Goal: Task Accomplishment & Management: Manage account settings

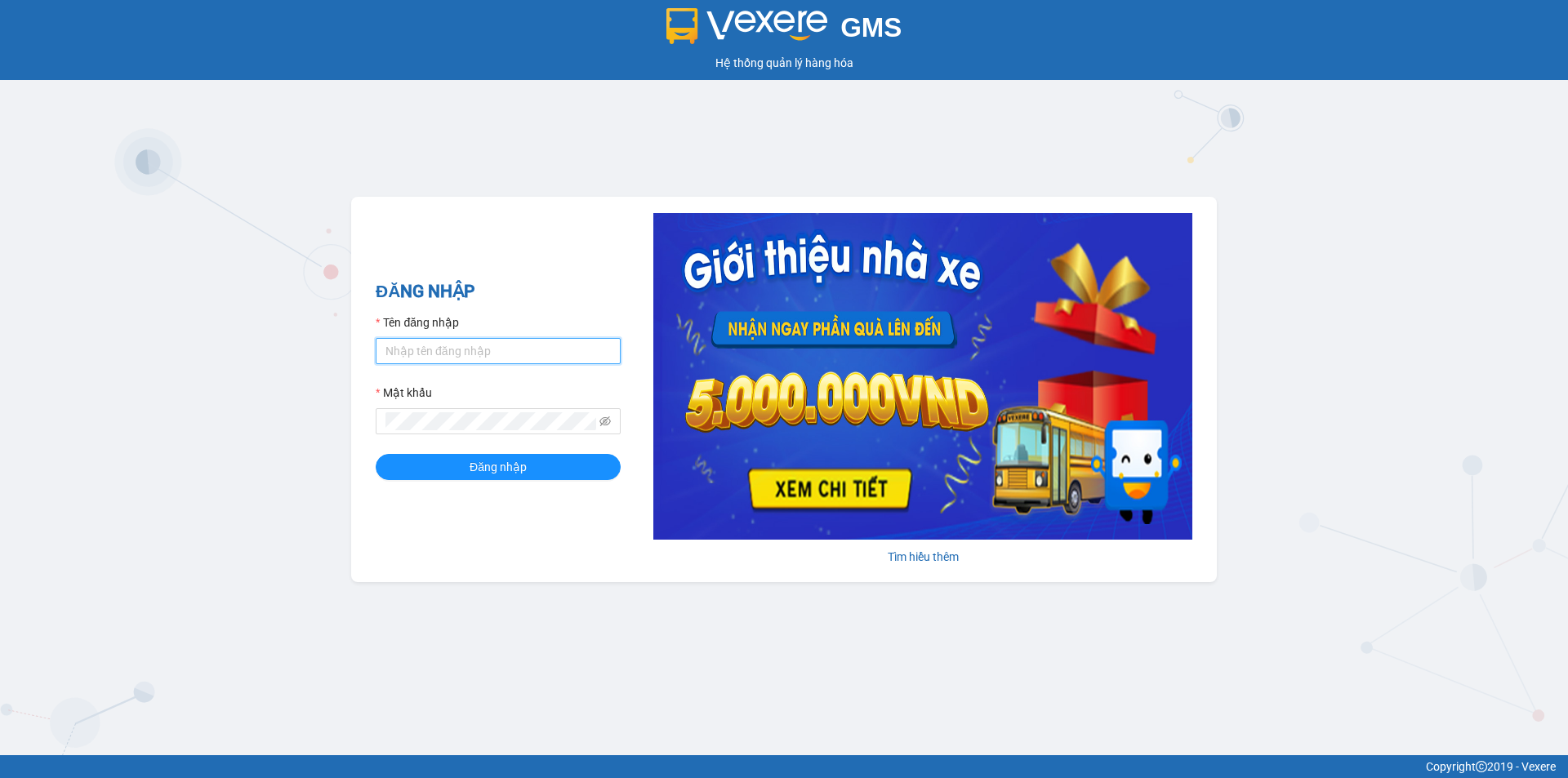
click at [453, 358] on input "Tên đăng nhập" at bounding box center [497, 351] width 245 height 27
click at [375, 454] on button "Đăng nhập" at bounding box center [497, 467] width 245 height 27
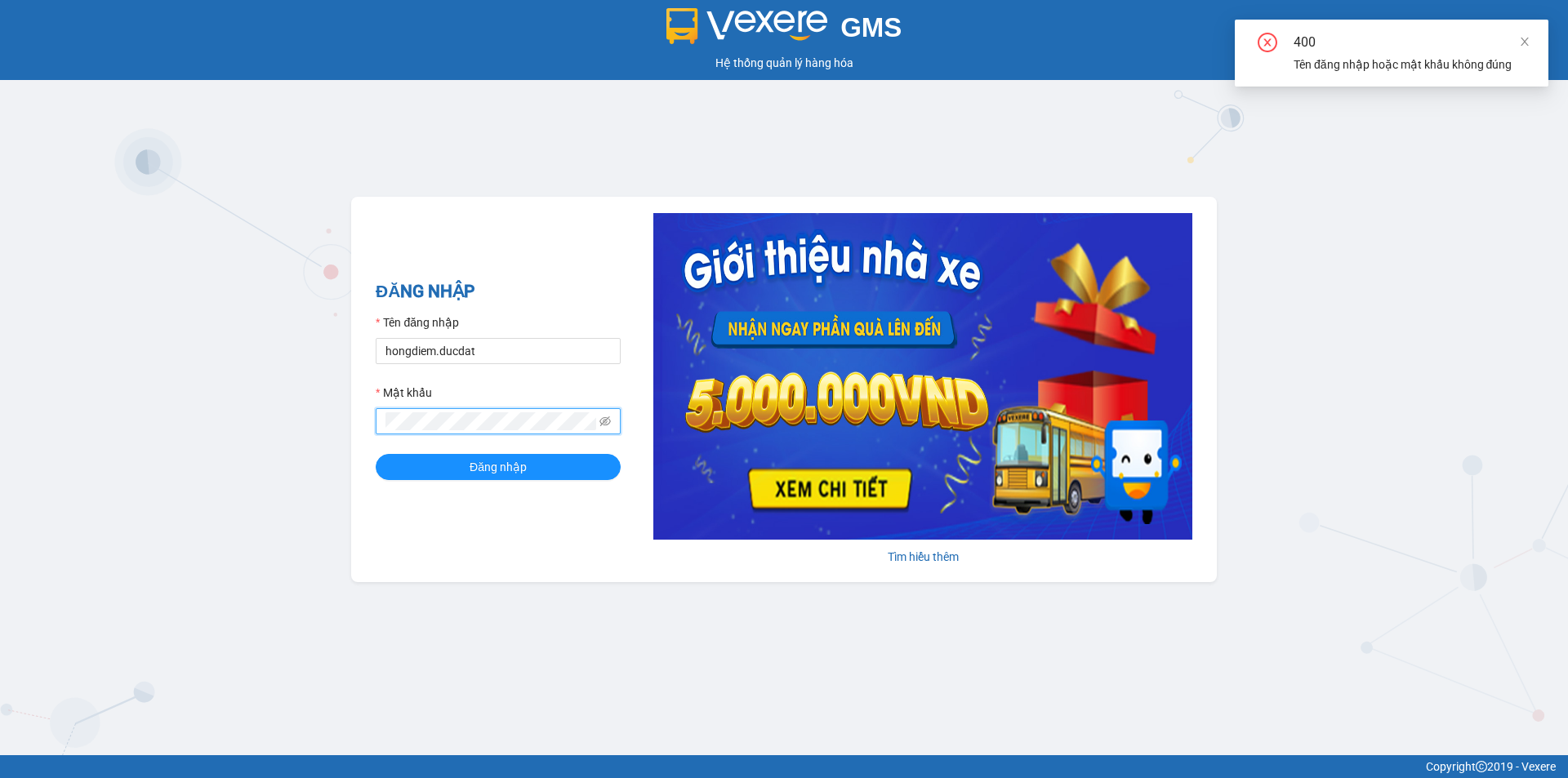
click at [620, 421] on span at bounding box center [497, 421] width 245 height 27
click at [605, 421] on icon "eye-invisible" at bounding box center [606, 421] width 12 height 10
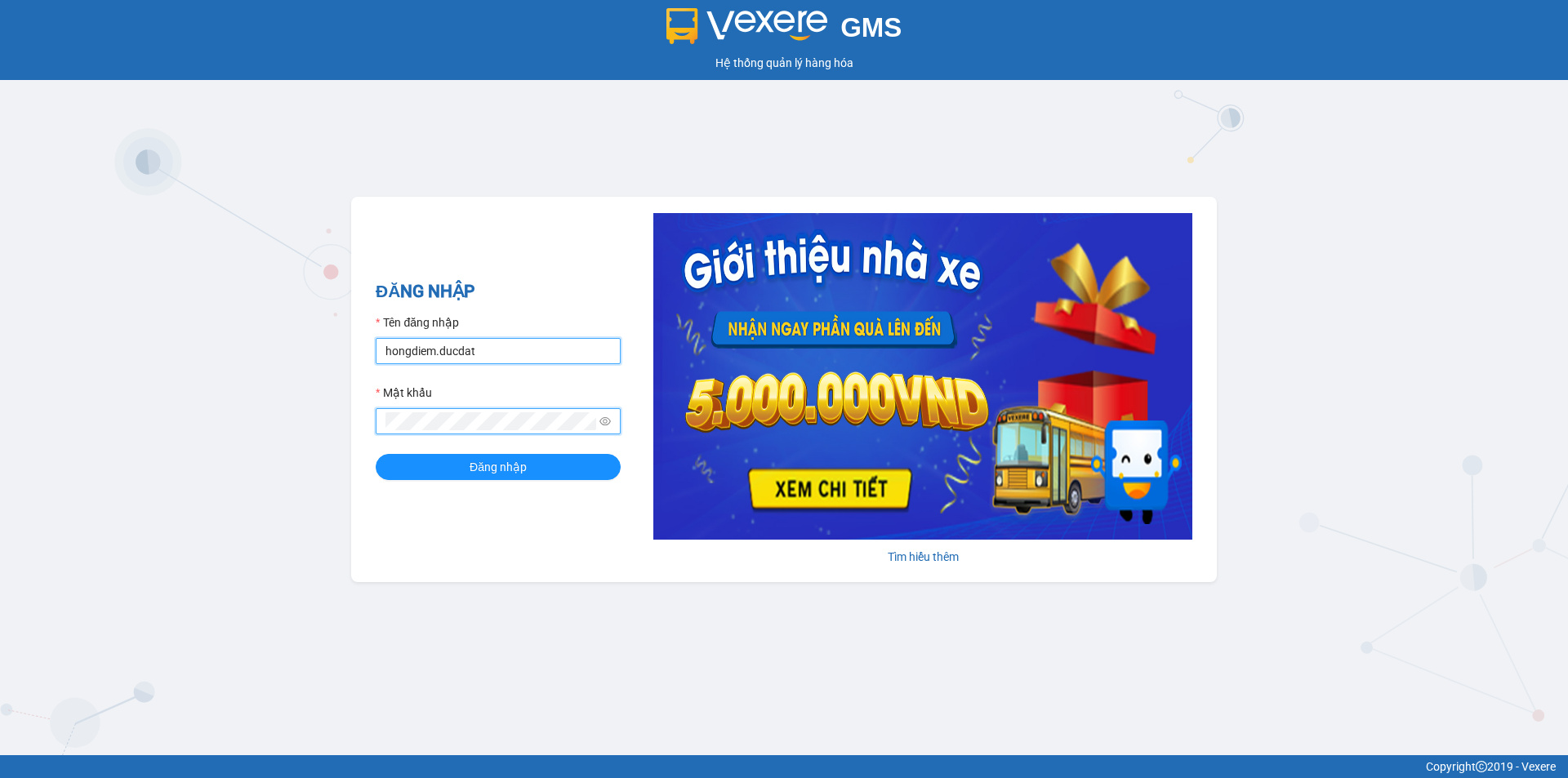
click at [462, 346] on input "hongdiem.ducdat" at bounding box center [497, 351] width 245 height 27
click at [506, 468] on span "Đăng nhập" at bounding box center [498, 467] width 57 height 18
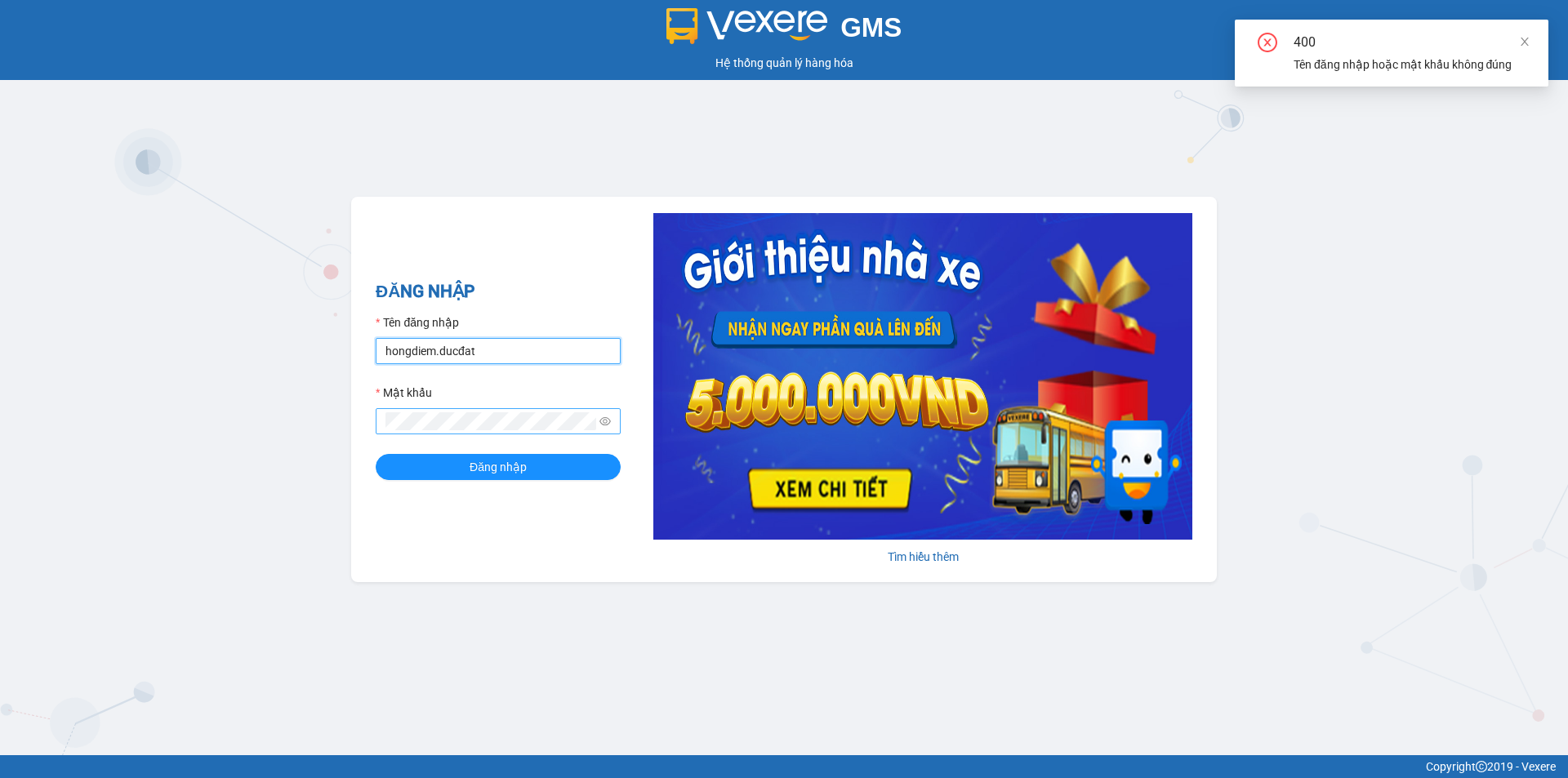
click at [442, 348] on input "hongdiem.ducđat" at bounding box center [497, 351] width 245 height 27
click at [447, 348] on input "hongdiem.ducđat" at bounding box center [497, 351] width 245 height 27
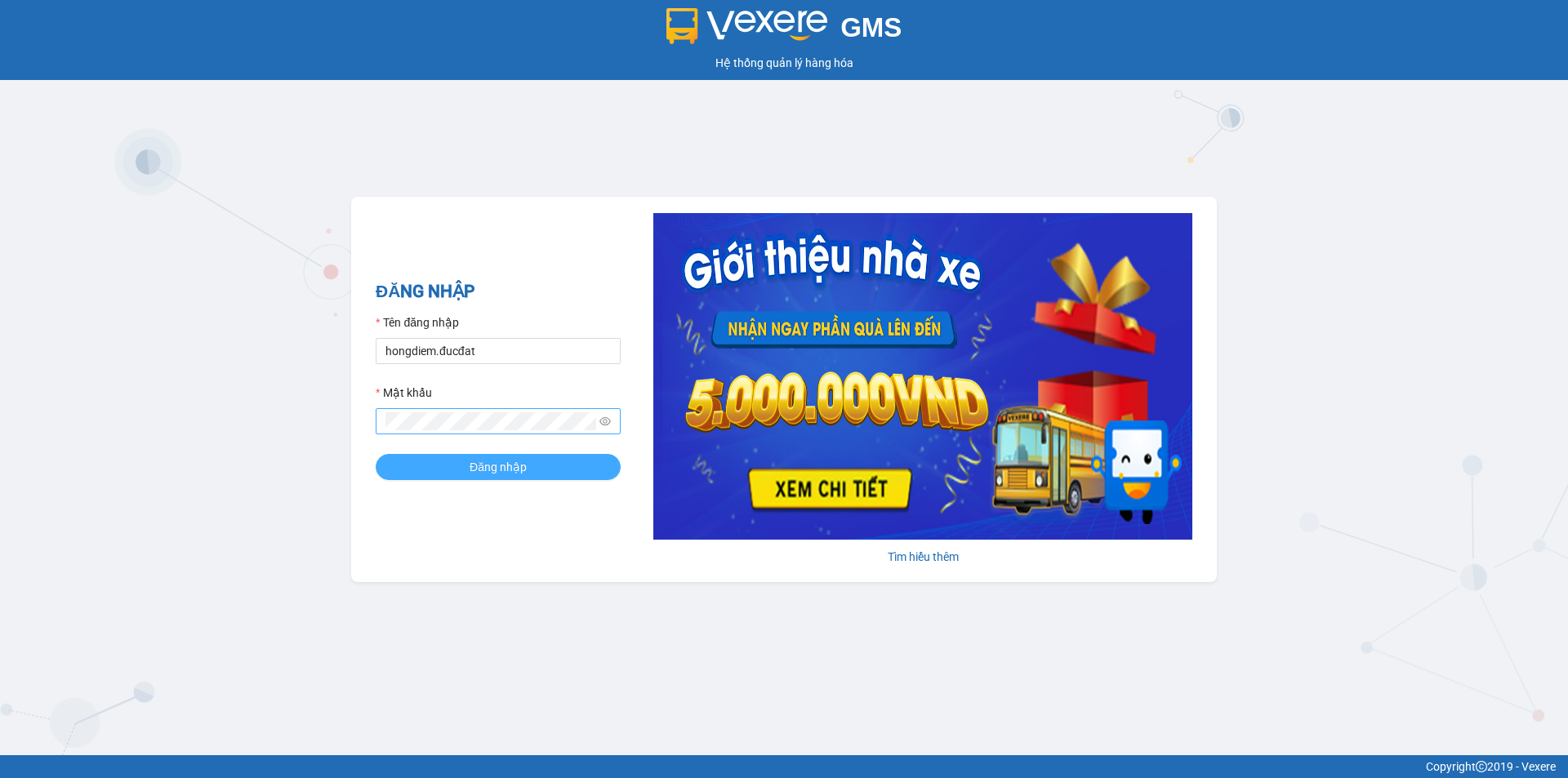
click at [479, 461] on span "Đăng nhập" at bounding box center [498, 467] width 57 height 18
drag, startPoint x: 485, startPoint y: 348, endPoint x: 441, endPoint y: 346, distance: 44.0
click at [441, 346] on input "hongdiem.đucđat" at bounding box center [497, 351] width 245 height 27
type input "hongdiem.ducdat"
click at [375, 454] on button "Đăng nhập" at bounding box center [497, 467] width 245 height 27
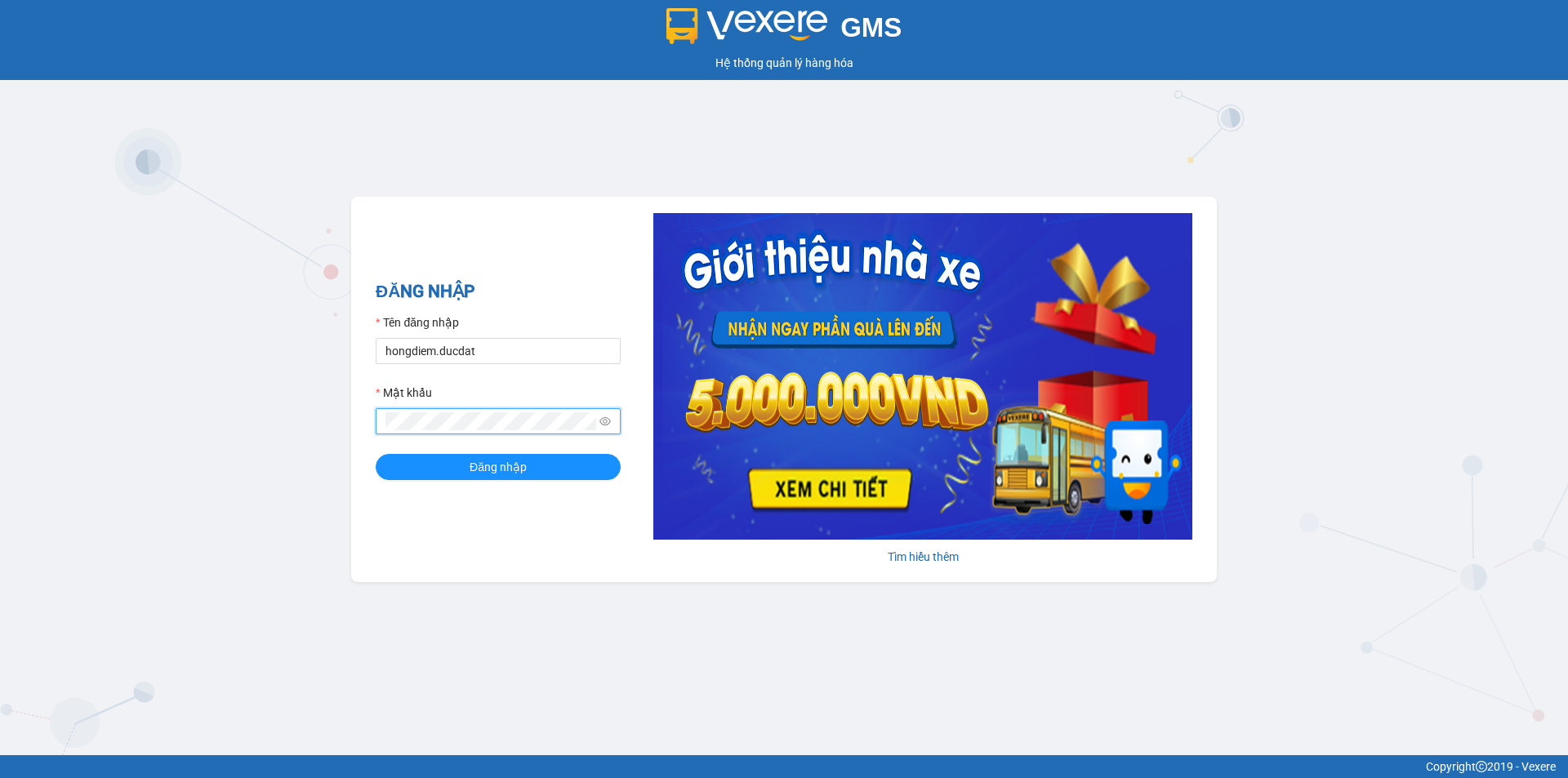
click at [375, 454] on button "Đăng nhập" at bounding box center [497, 467] width 245 height 27
click at [551, 465] on button "Đăng nhập" at bounding box center [497, 467] width 245 height 27
click at [551, 366] on form "Tên đăng nhập hongdiem.ducdat Mật khẩu Đăng nhập" at bounding box center [497, 396] width 245 height 166
click at [552, 362] on input "hongdiem.ducdat" at bounding box center [497, 351] width 245 height 27
click at [517, 461] on span "Đăng nhập" at bounding box center [498, 467] width 57 height 18
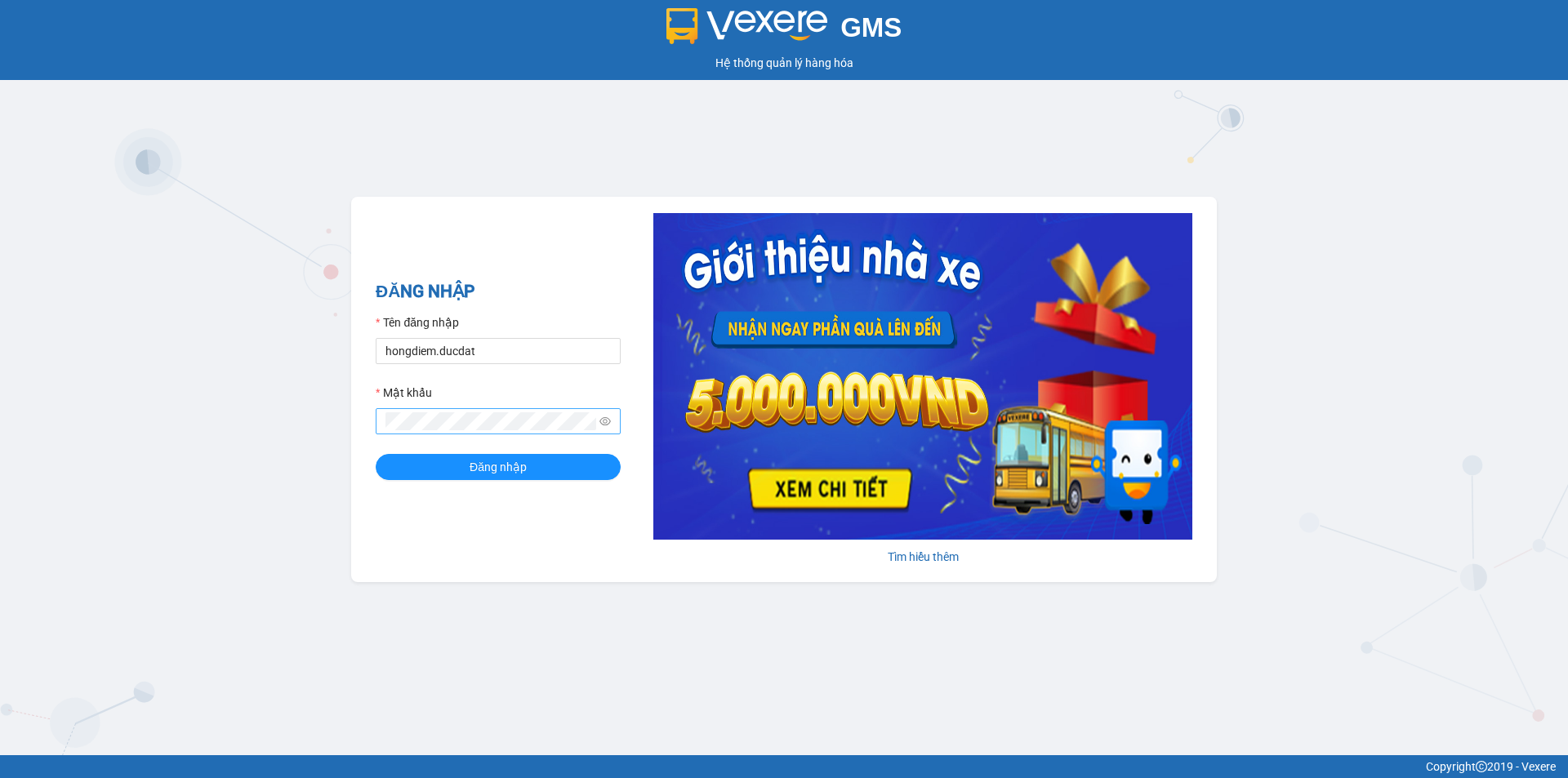
click at [426, 412] on span at bounding box center [497, 421] width 245 height 27
click at [322, 392] on div "GMS Hệ thống quản lý hàng hóa ĐĂNG NHẬP Tên đăng nhập hongdiem.ducdat Mật khẩu …" at bounding box center [784, 377] width 1568 height 755
click at [440, 467] on button "Đăng nhập" at bounding box center [497, 467] width 245 height 27
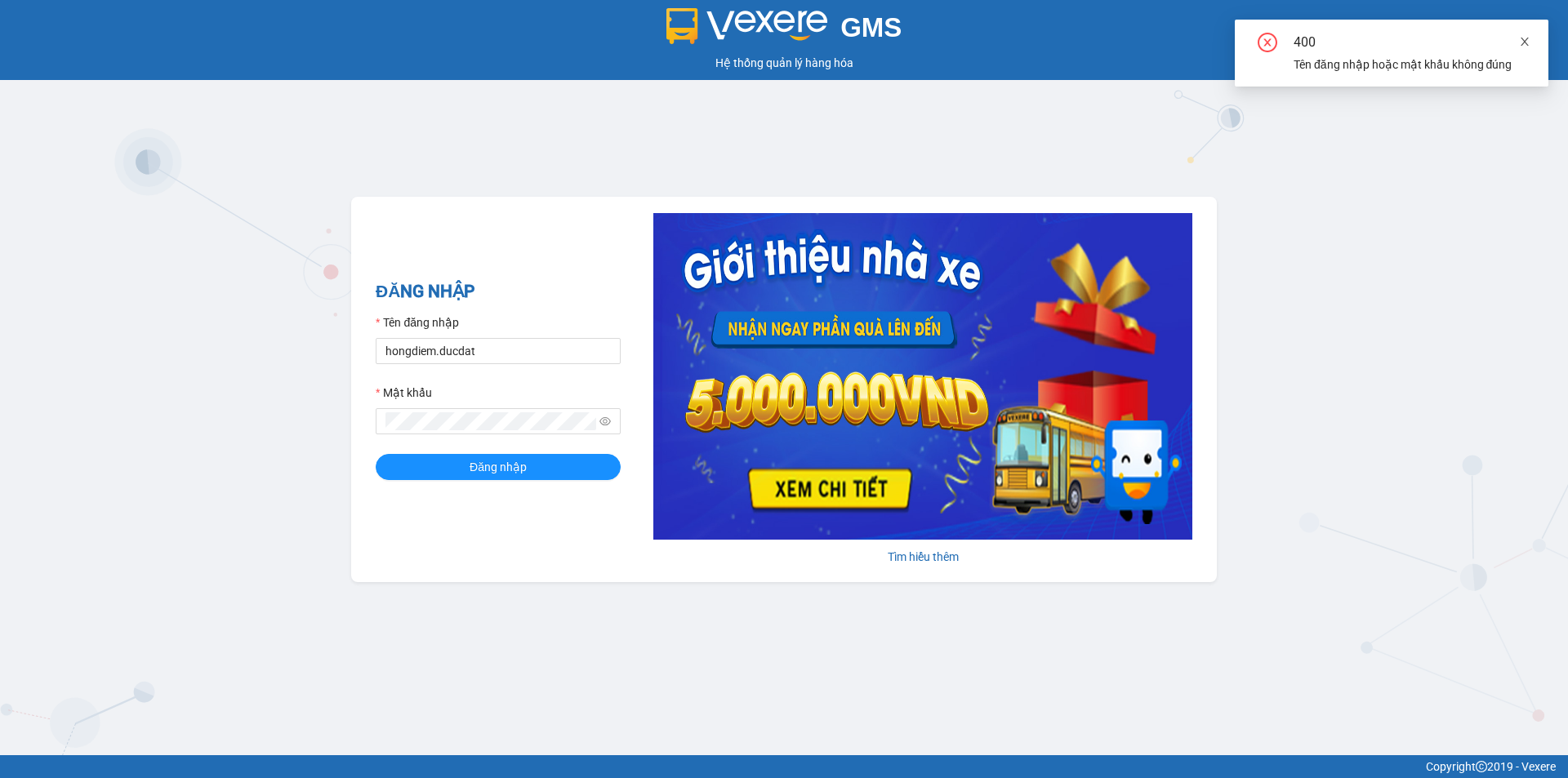
click at [1528, 39] on icon "close" at bounding box center [1525, 41] width 8 height 8
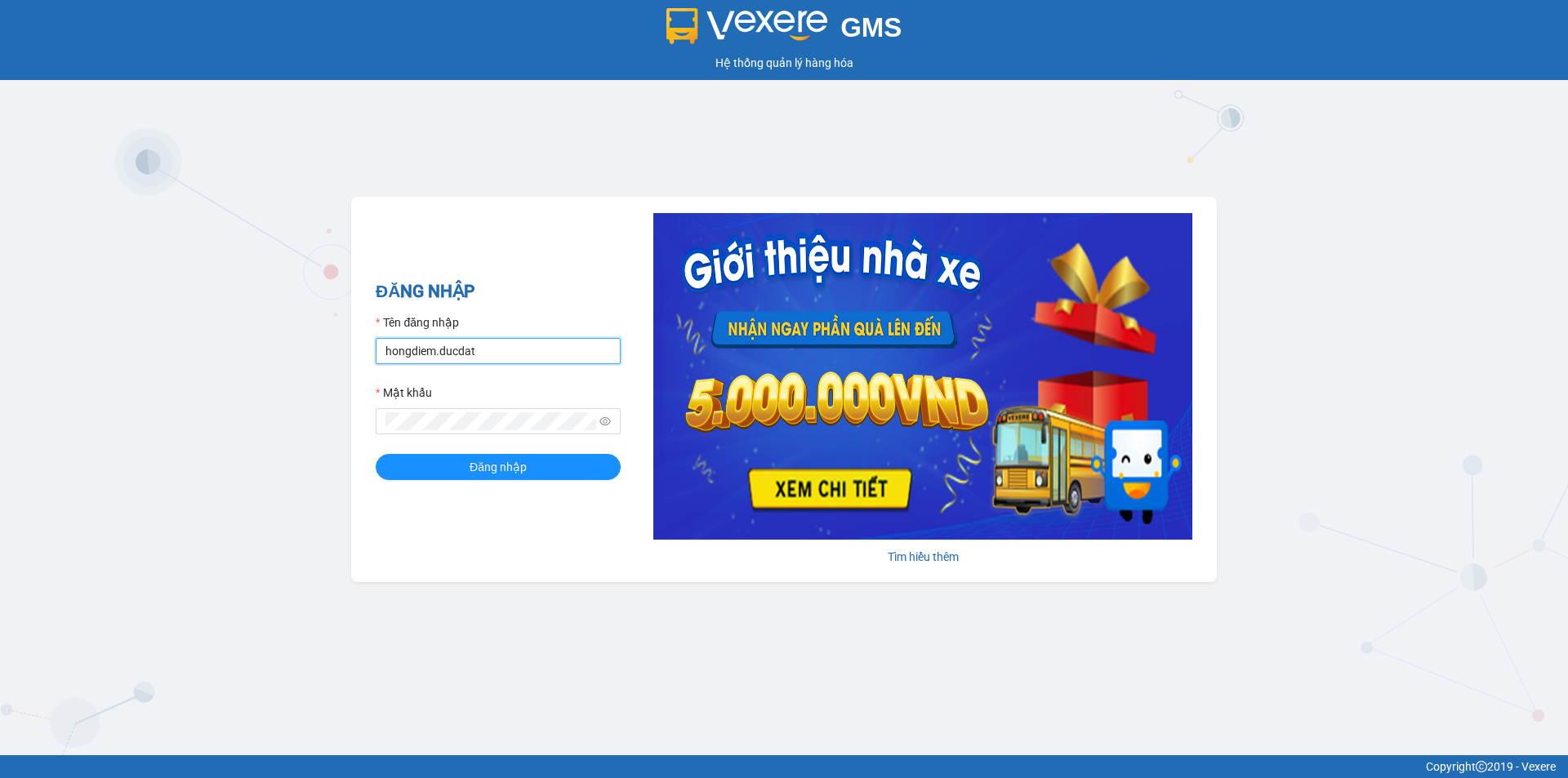
click at [488, 355] on input "hongdiem.ducdat" at bounding box center [497, 351] width 245 height 27
click at [440, 461] on button "Đăng nhập" at bounding box center [497, 467] width 245 height 27
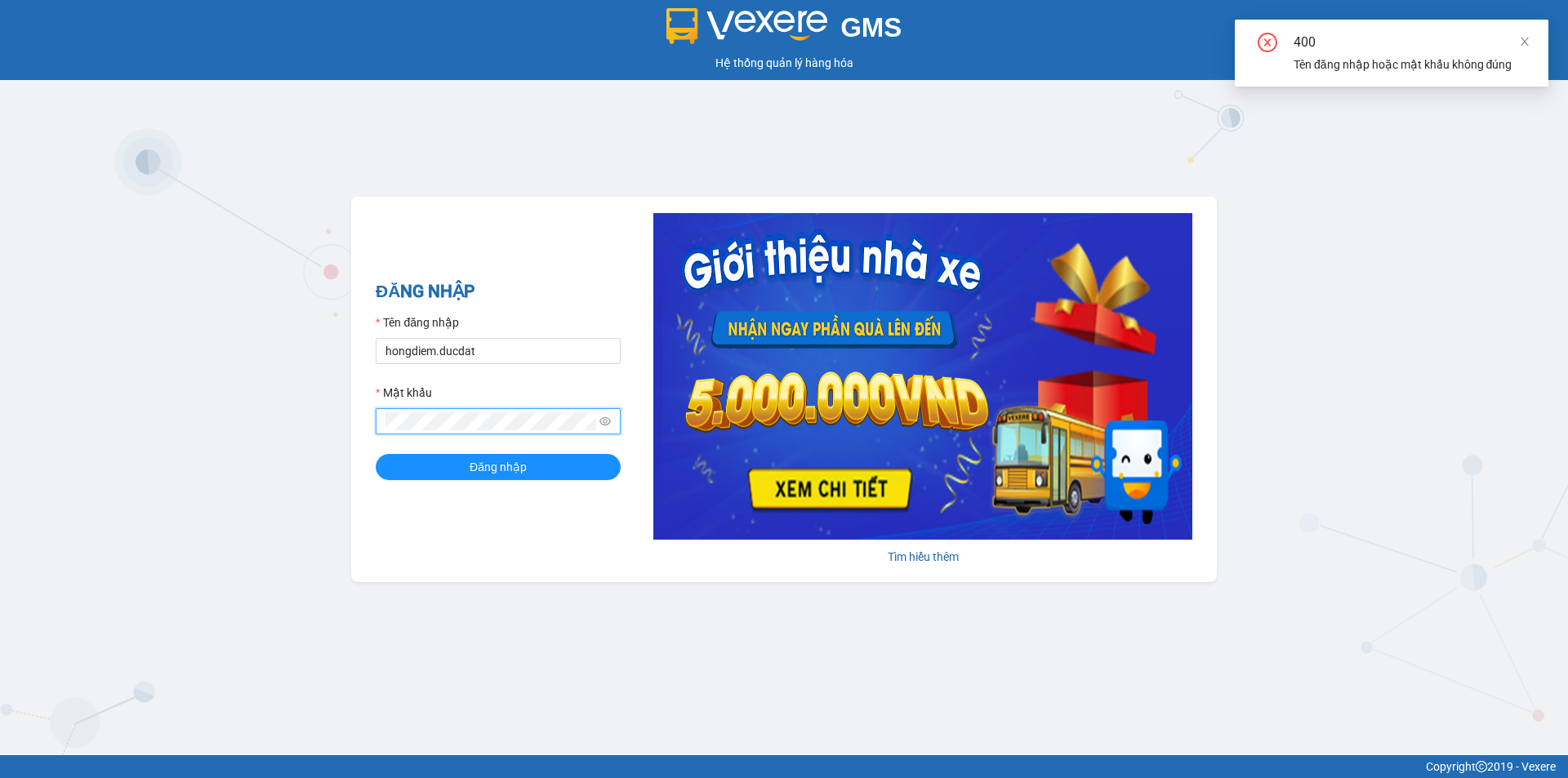
click at [351, 414] on div "GMS Hệ thống quản lý hàng hóa ĐĂNG NHẬP Tên đăng nhập hongdiem.ducdat Mật khẩu …" at bounding box center [784, 377] width 1568 height 755
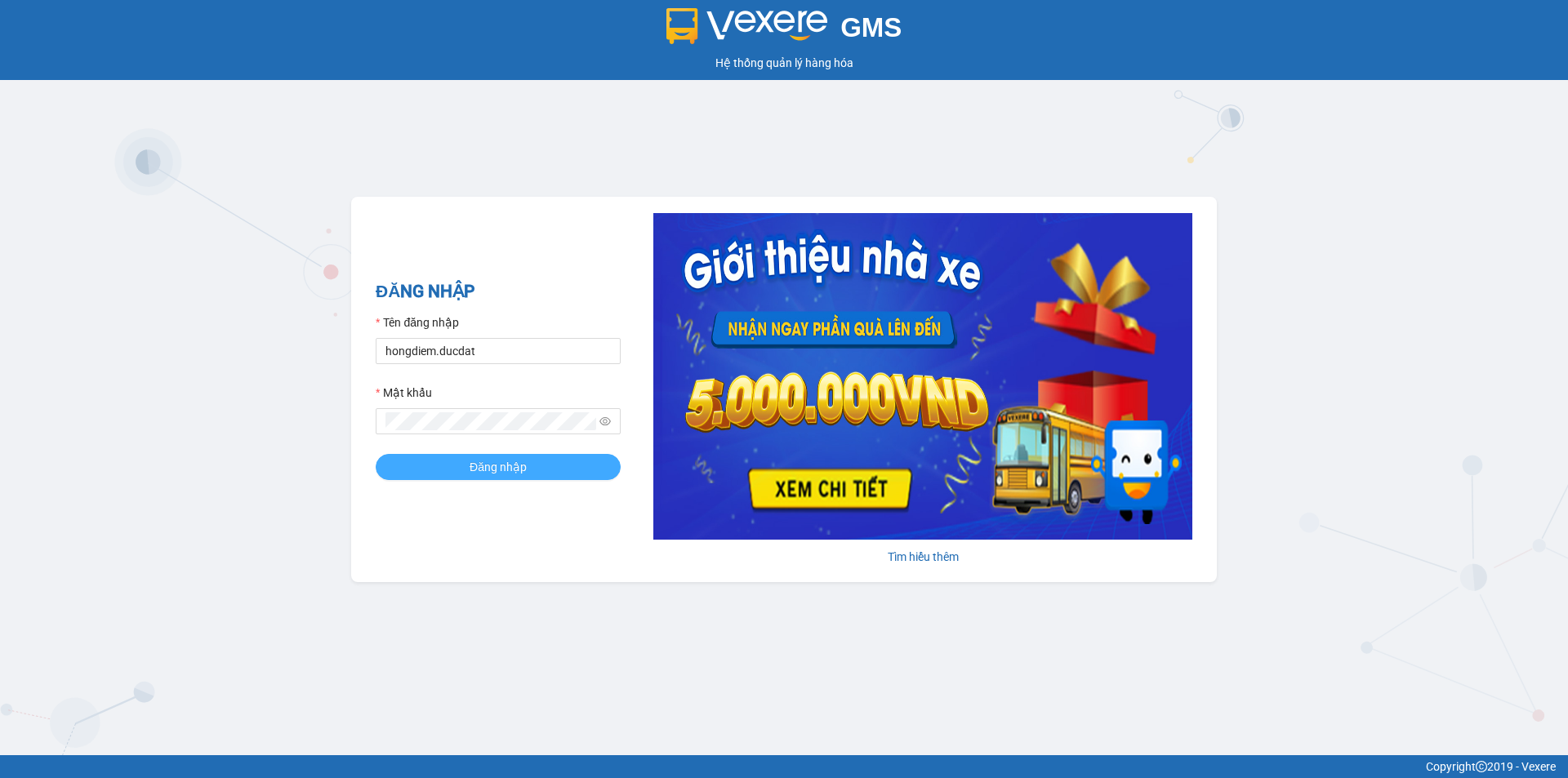
click at [442, 464] on button "Đăng nhập" at bounding box center [497, 467] width 245 height 27
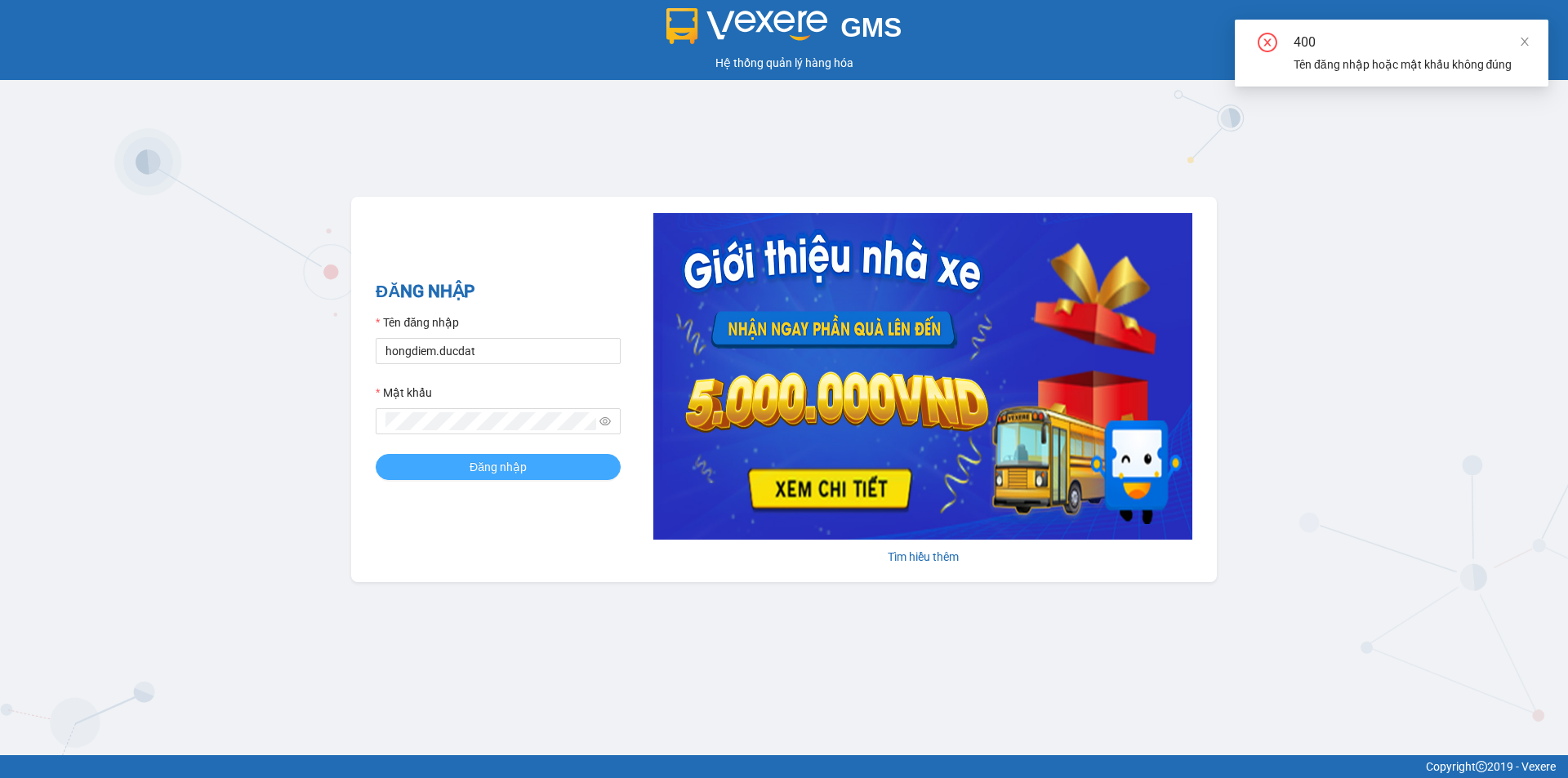
click at [442, 464] on button "Đăng nhập" at bounding box center [497, 467] width 245 height 27
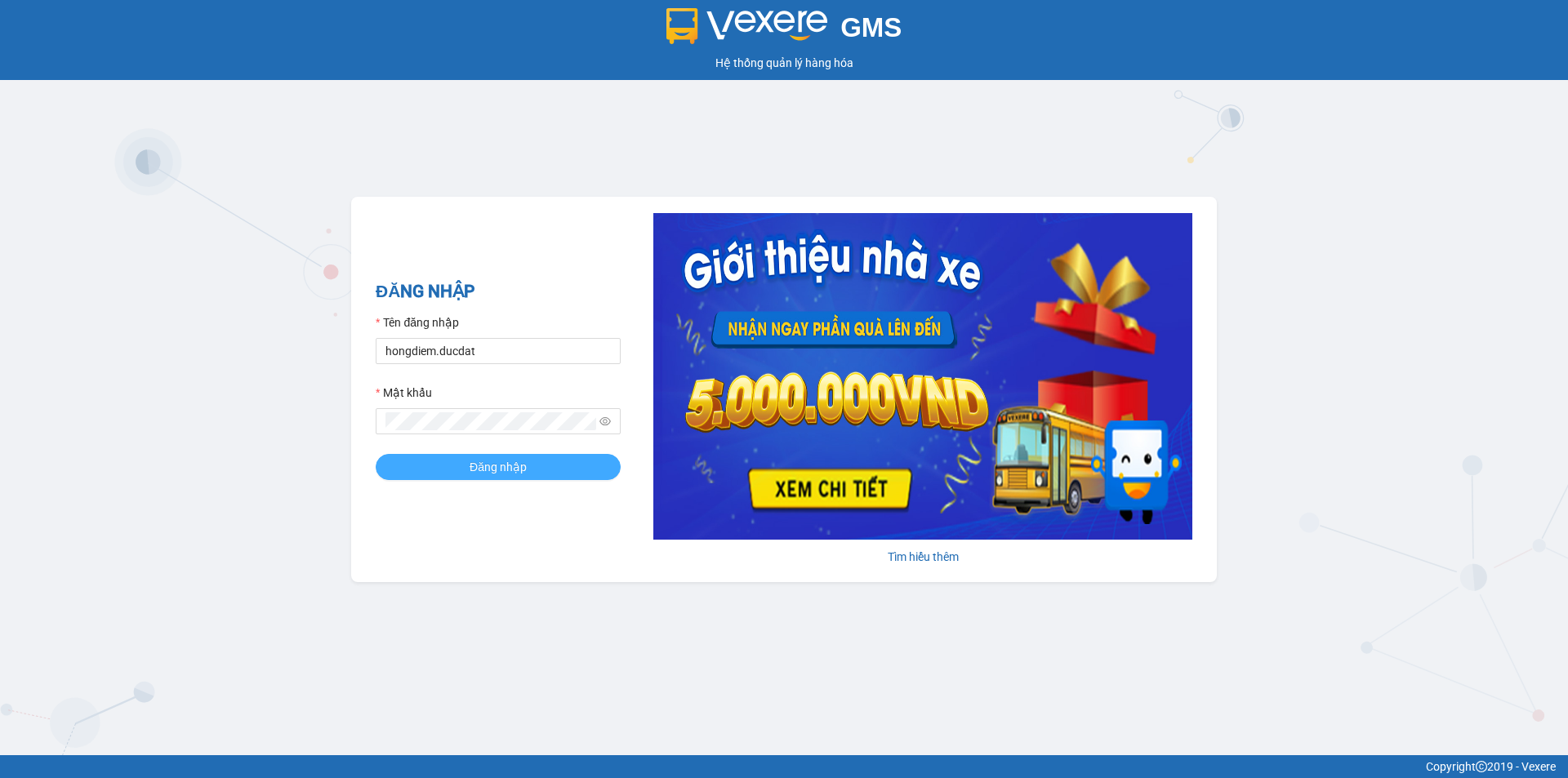
click at [455, 469] on button "Đăng nhập" at bounding box center [497, 467] width 245 height 27
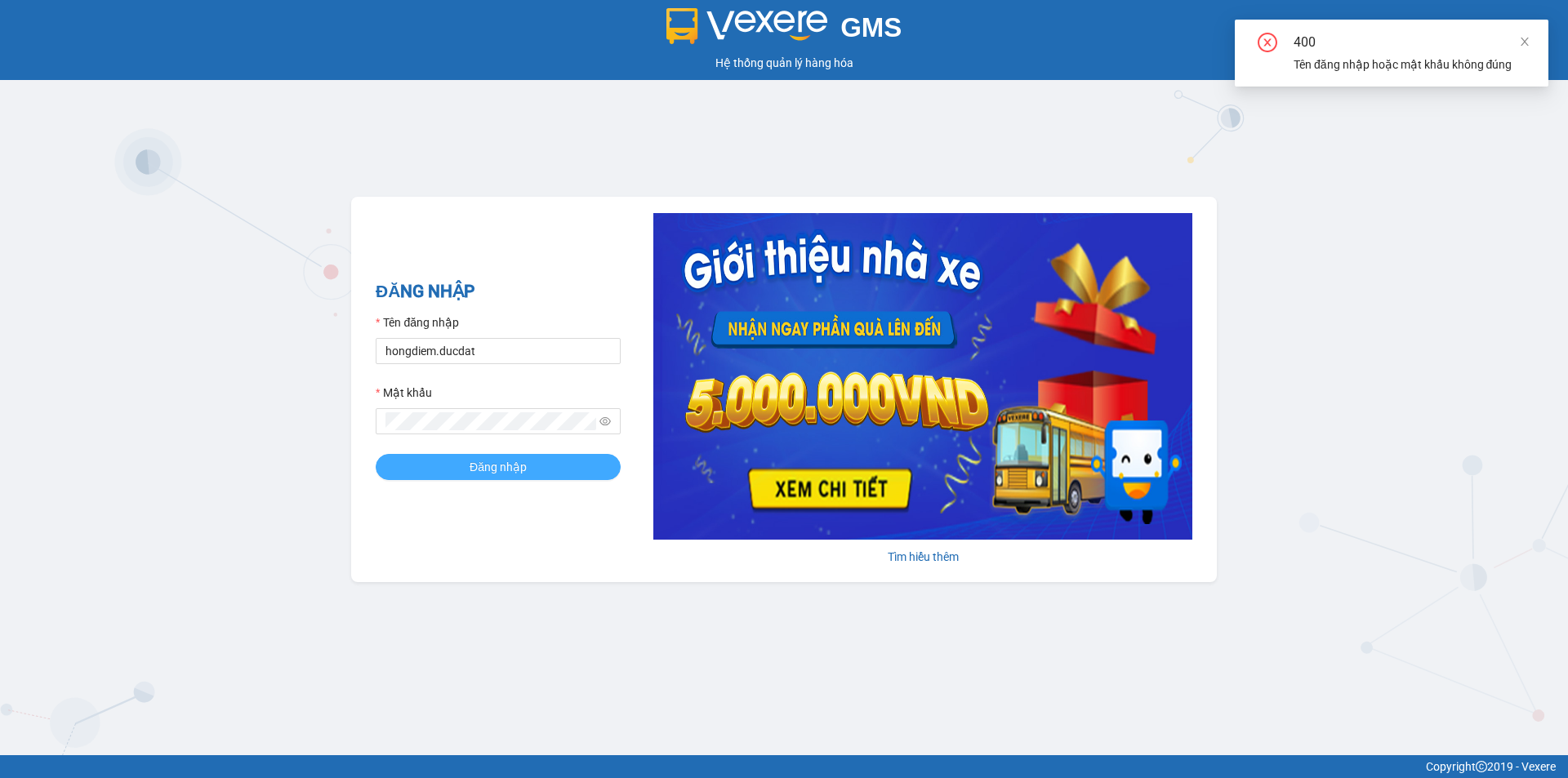
click at [457, 475] on button "Đăng nhập" at bounding box center [497, 467] width 245 height 27
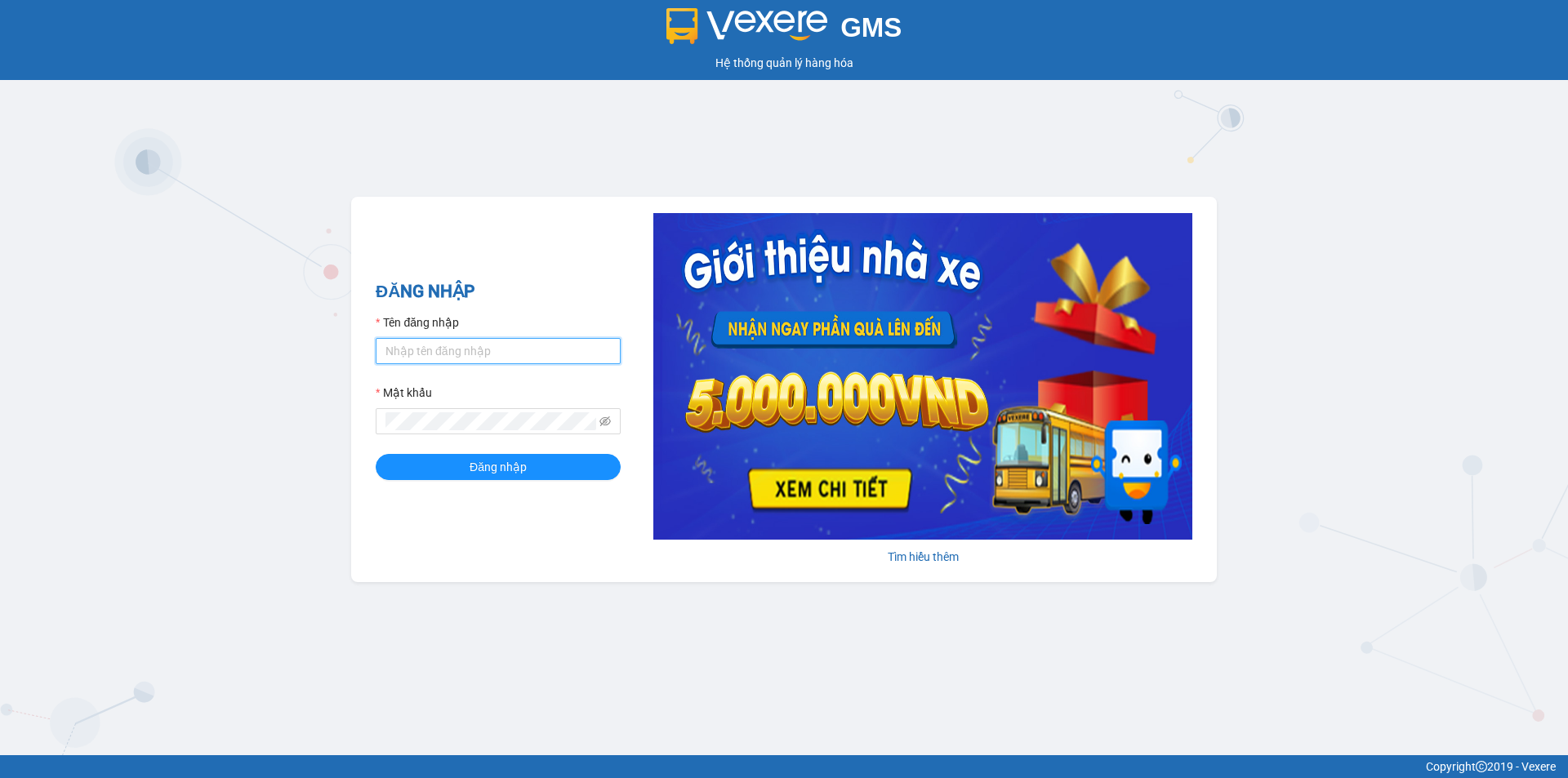
click at [485, 353] on input "Tên đăng nhập" at bounding box center [497, 351] width 245 height 27
type input "hongdiem.ducdat"
click at [608, 421] on icon "eye-invisible" at bounding box center [606, 421] width 12 height 12
click at [551, 461] on button "Đăng nhập" at bounding box center [497, 467] width 245 height 27
click at [409, 474] on button "Đăng nhập" at bounding box center [497, 467] width 245 height 27
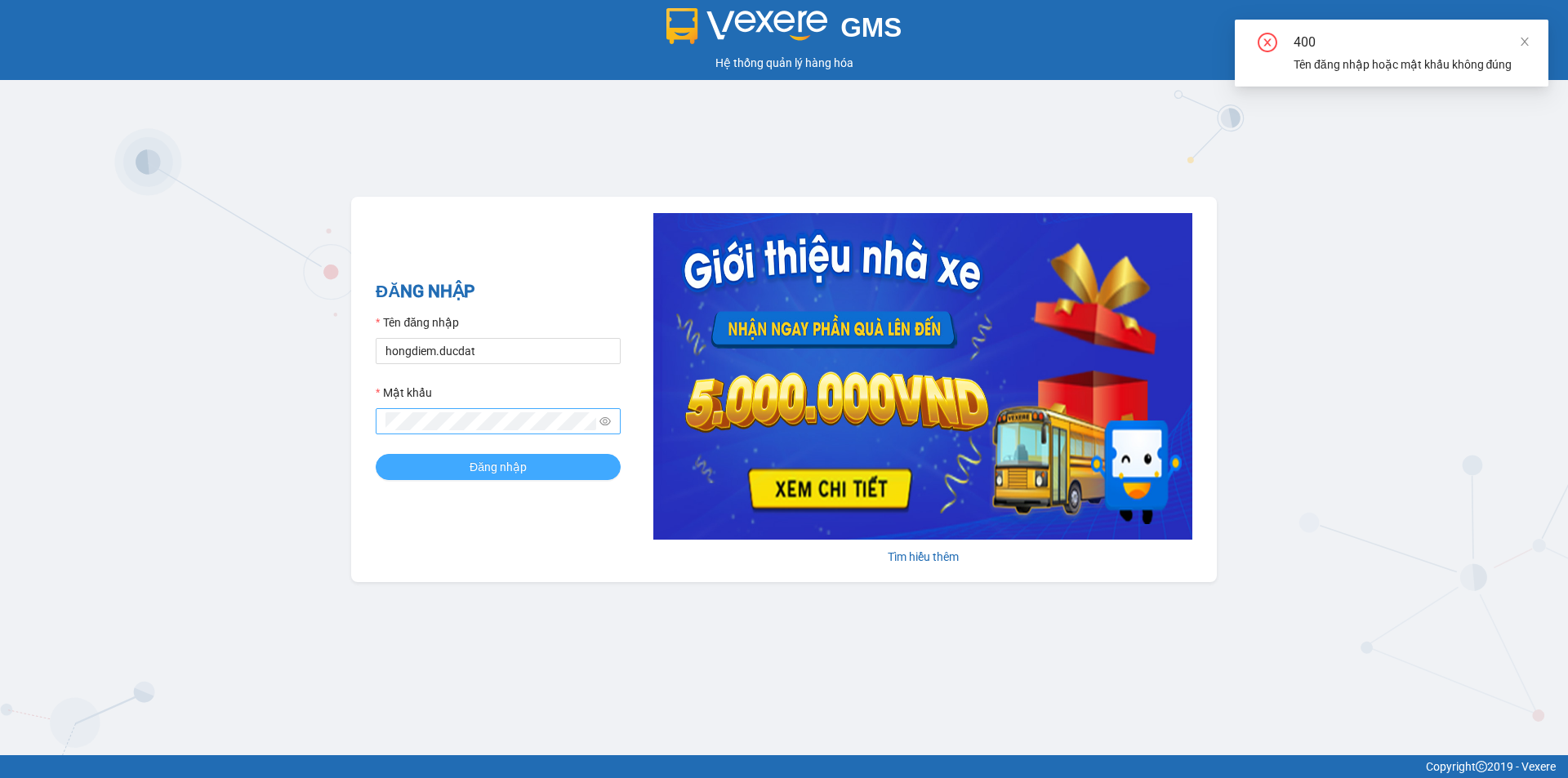
click at [409, 474] on button "Đăng nhập" at bounding box center [497, 467] width 245 height 27
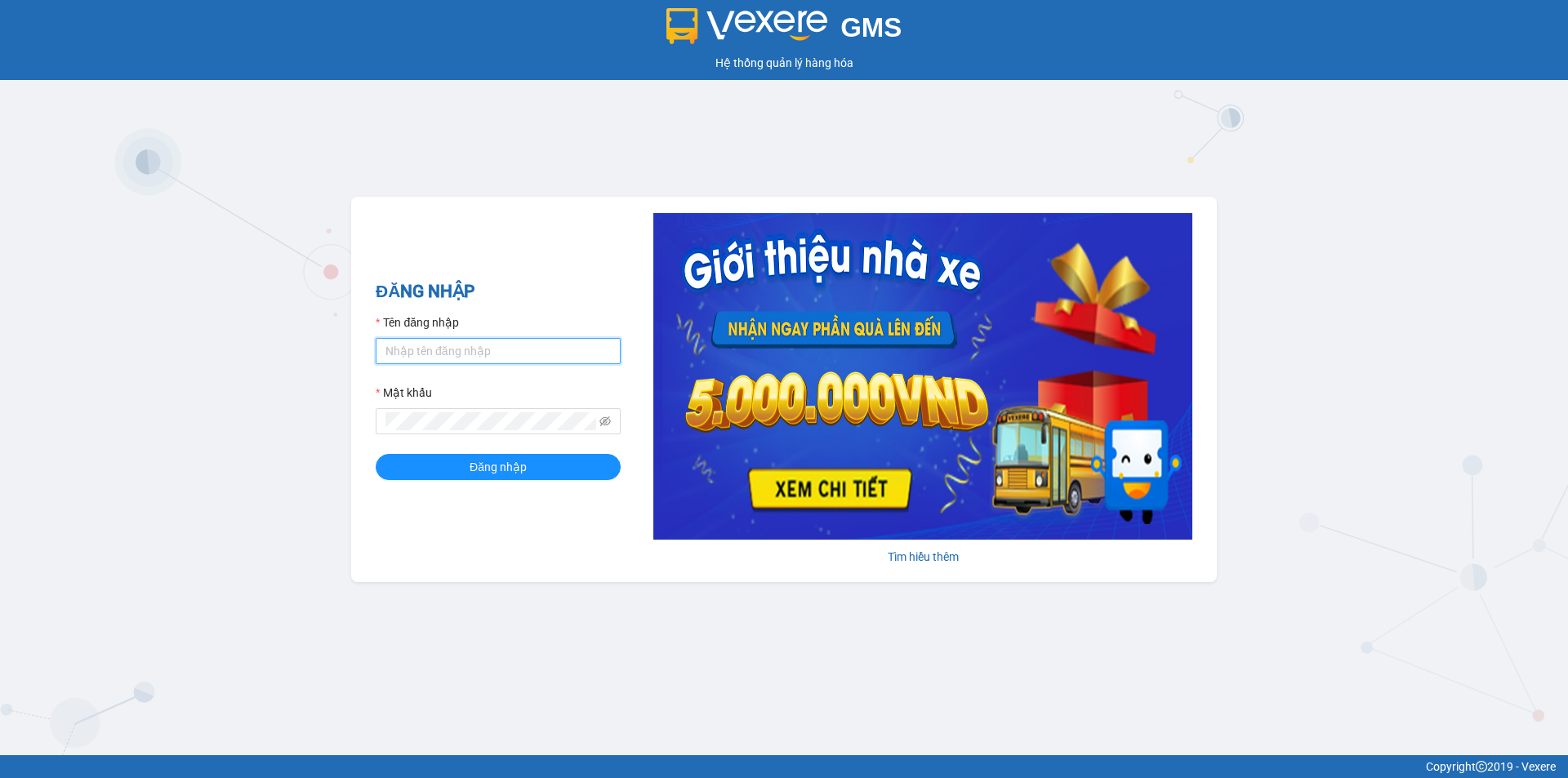
click at [492, 347] on input "Tên đăng nhập" at bounding box center [497, 351] width 245 height 27
type input "hongdiem.ducdat"
click at [611, 426] on span at bounding box center [497, 421] width 245 height 27
click at [610, 423] on icon "eye-invisible" at bounding box center [606, 421] width 12 height 12
click at [500, 472] on span "Đăng nhập" at bounding box center [498, 467] width 57 height 18
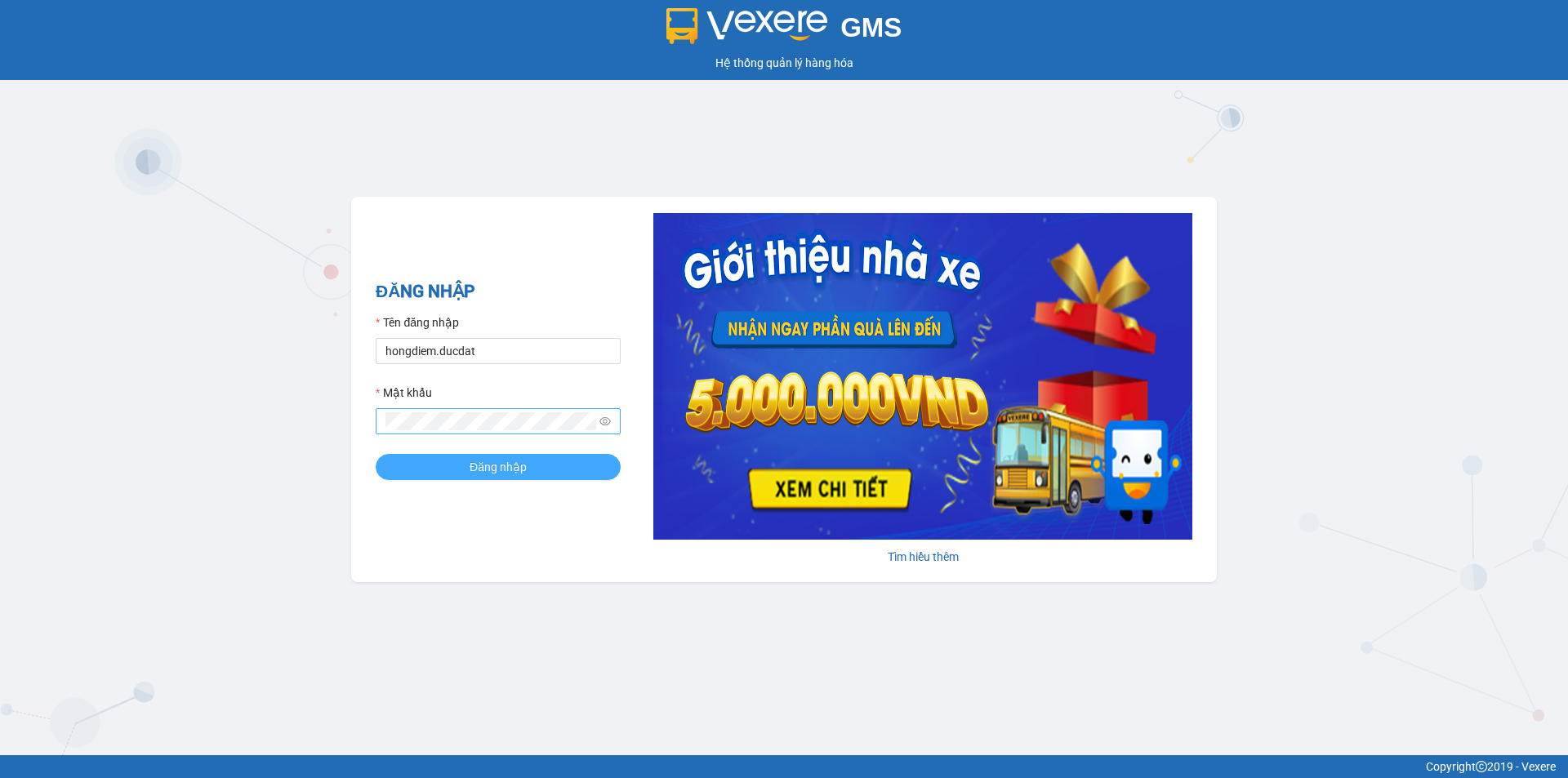
click at [512, 472] on span "Đăng nhập" at bounding box center [498, 467] width 57 height 18
click at [461, 348] on input "Tên đăng nhập" at bounding box center [497, 351] width 245 height 27
type input "hongdiem.ducdat"
click at [605, 420] on icon "eye-invisible" at bounding box center [606, 421] width 12 height 10
click at [565, 467] on button "Đăng nhập" at bounding box center [497, 467] width 245 height 27
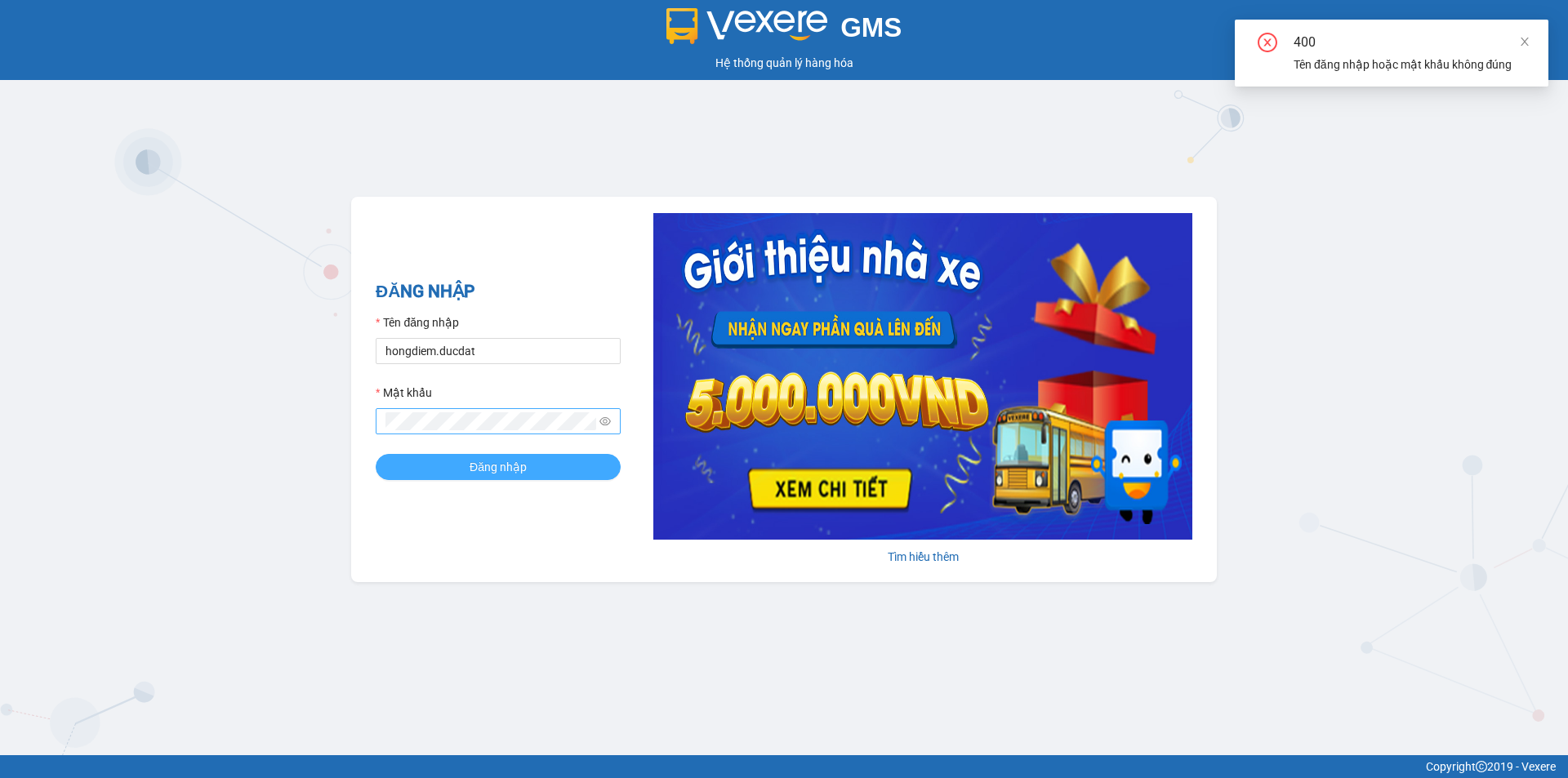
click at [565, 467] on button "Đăng nhập" at bounding box center [497, 467] width 245 height 27
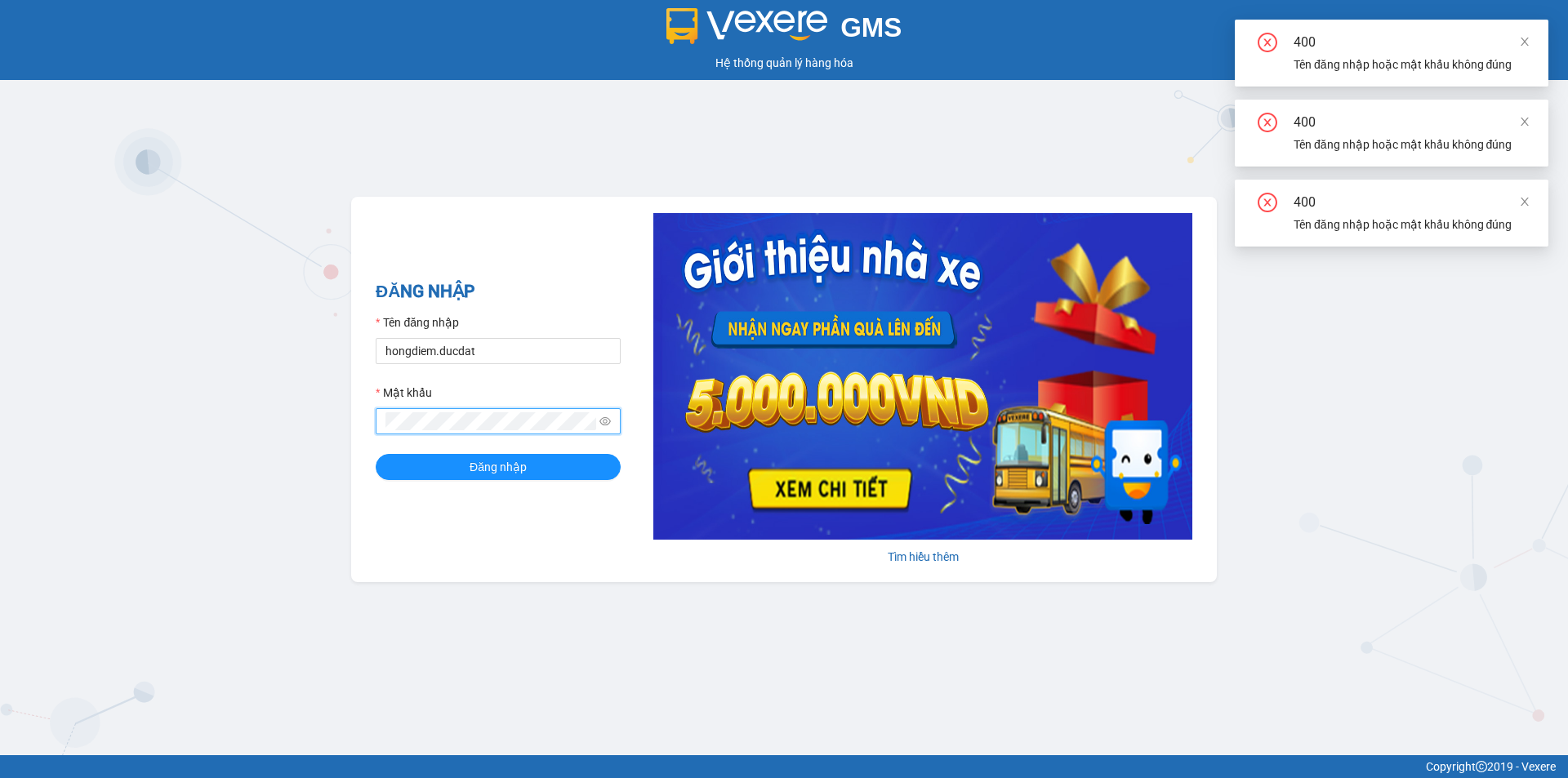
click at [360, 421] on div "ĐĂNG NHẬP Tên đăng nhập hongdiem.ducdat Mật khẩu Đăng nhập Tìm hiểu thêm" at bounding box center [784, 389] width 866 height 385
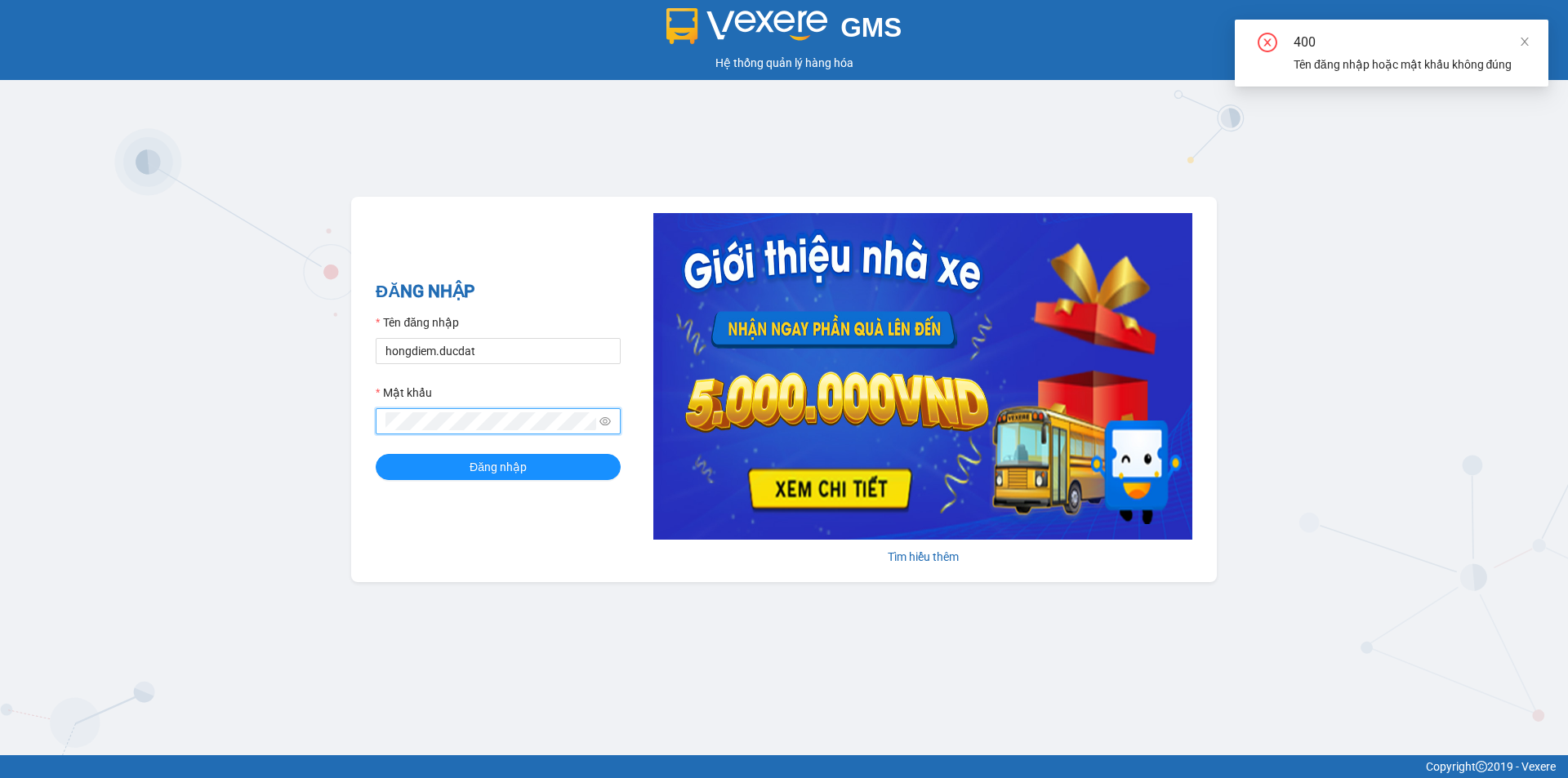
click at [375, 454] on button "Đăng nhập" at bounding box center [497, 467] width 245 height 27
click at [505, 458] on span "Đăng nhập" at bounding box center [498, 467] width 57 height 18
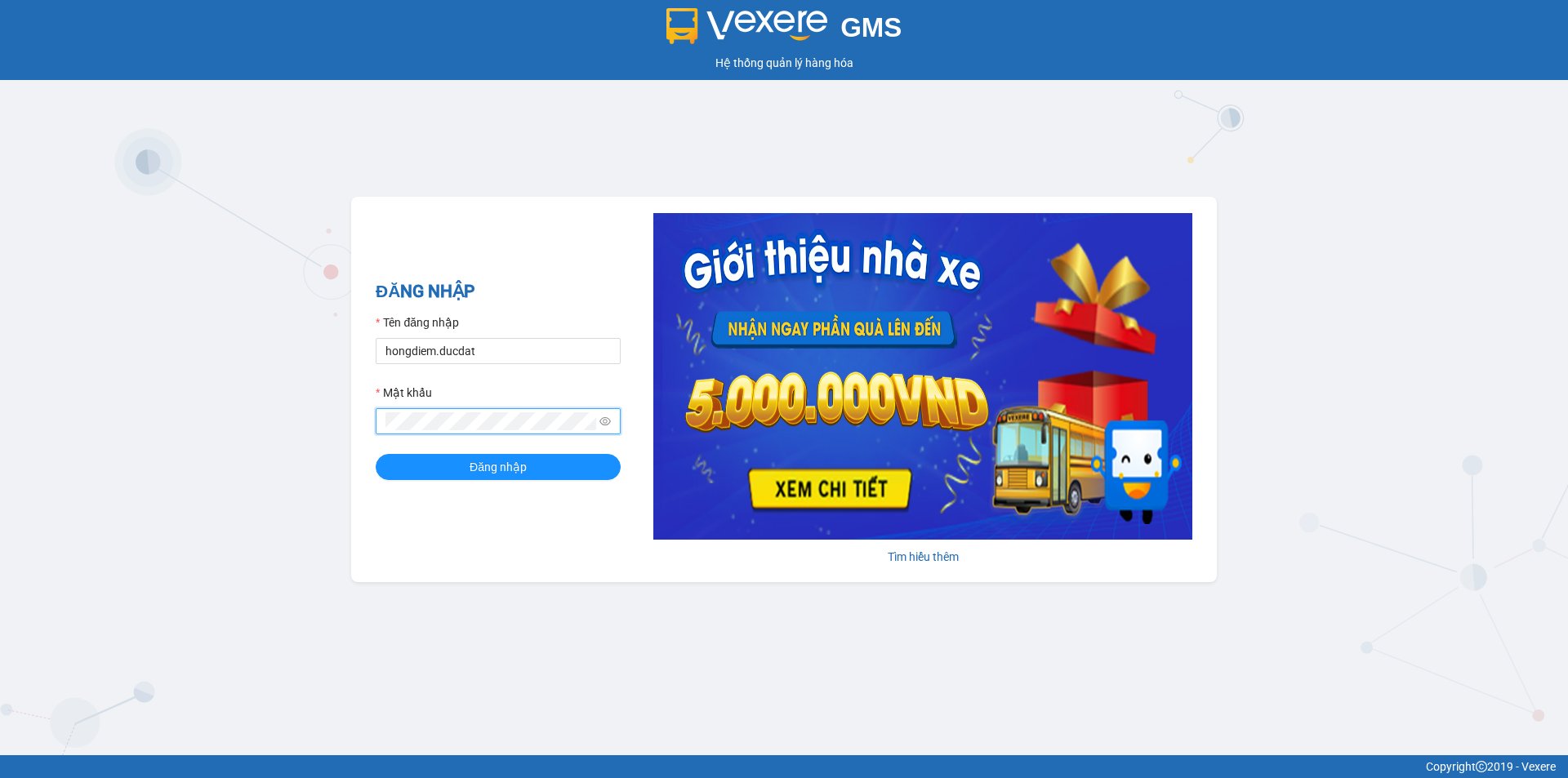
click at [347, 419] on div "GMS Hệ thống quản lý hàng hóa ĐĂNG NHẬP Tên đăng nhập hongdiem.ducdat Mật khẩu …" at bounding box center [784, 377] width 1568 height 755
click at [443, 460] on button "Đăng nhập" at bounding box center [497, 467] width 245 height 27
click at [592, 352] on input "Tên đăng nhập" at bounding box center [497, 351] width 245 height 27
click at [470, 351] on input "Tên đăng nhập" at bounding box center [497, 351] width 245 height 27
click at [490, 354] on input "Tên đăng nhập" at bounding box center [497, 351] width 245 height 27
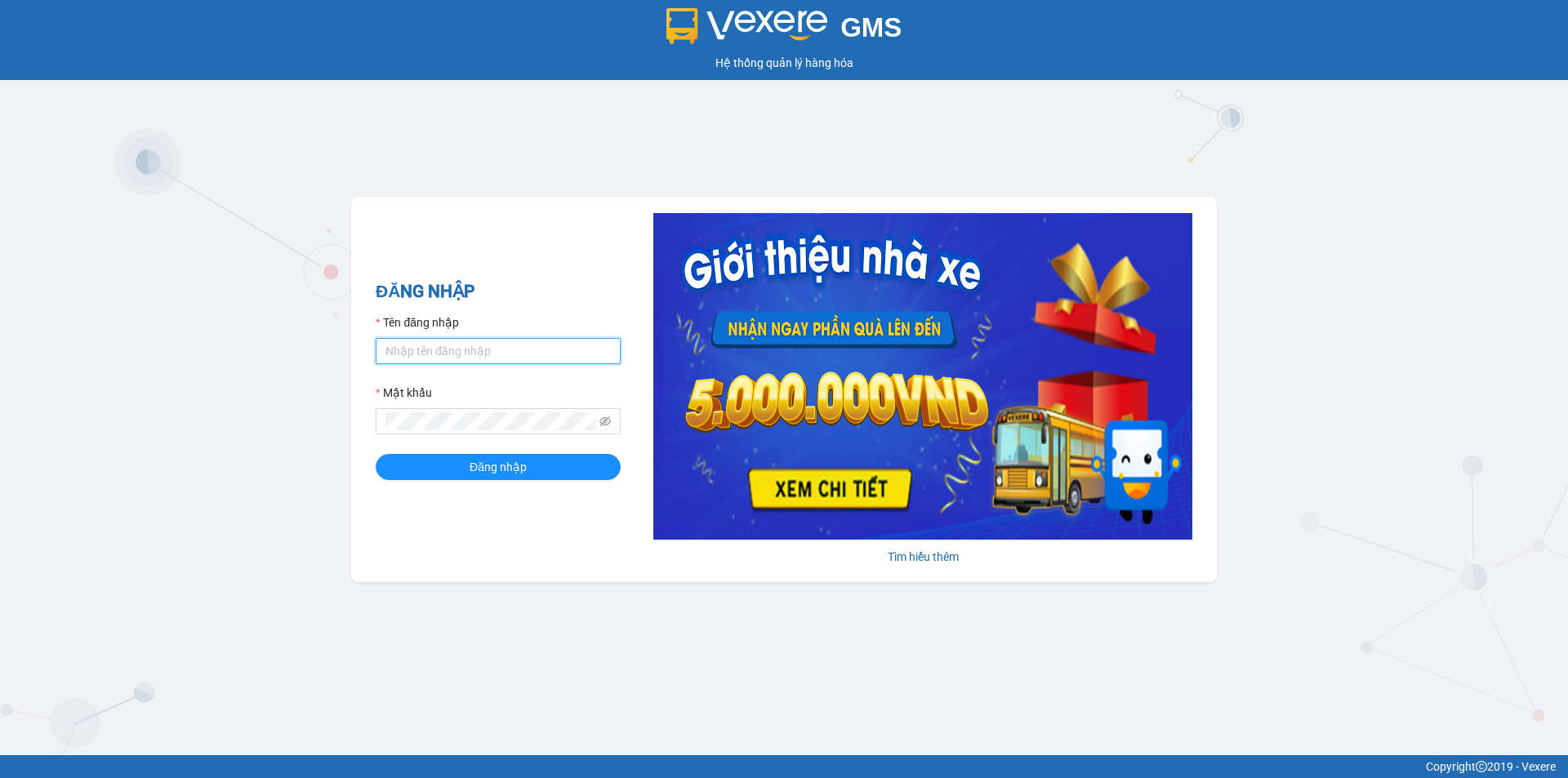
click at [491, 354] on input "Tên đăng nhập" at bounding box center [497, 351] width 245 height 27
click at [492, 354] on input "Tên đăng nhập" at bounding box center [497, 351] width 245 height 27
click at [492, 352] on input "Tên đăng nhập" at bounding box center [497, 351] width 245 height 27
click at [495, 350] on input "Tên đăng nhập" at bounding box center [497, 351] width 245 height 27
click at [417, 356] on input "Tên đăng nhập" at bounding box center [497, 351] width 245 height 27
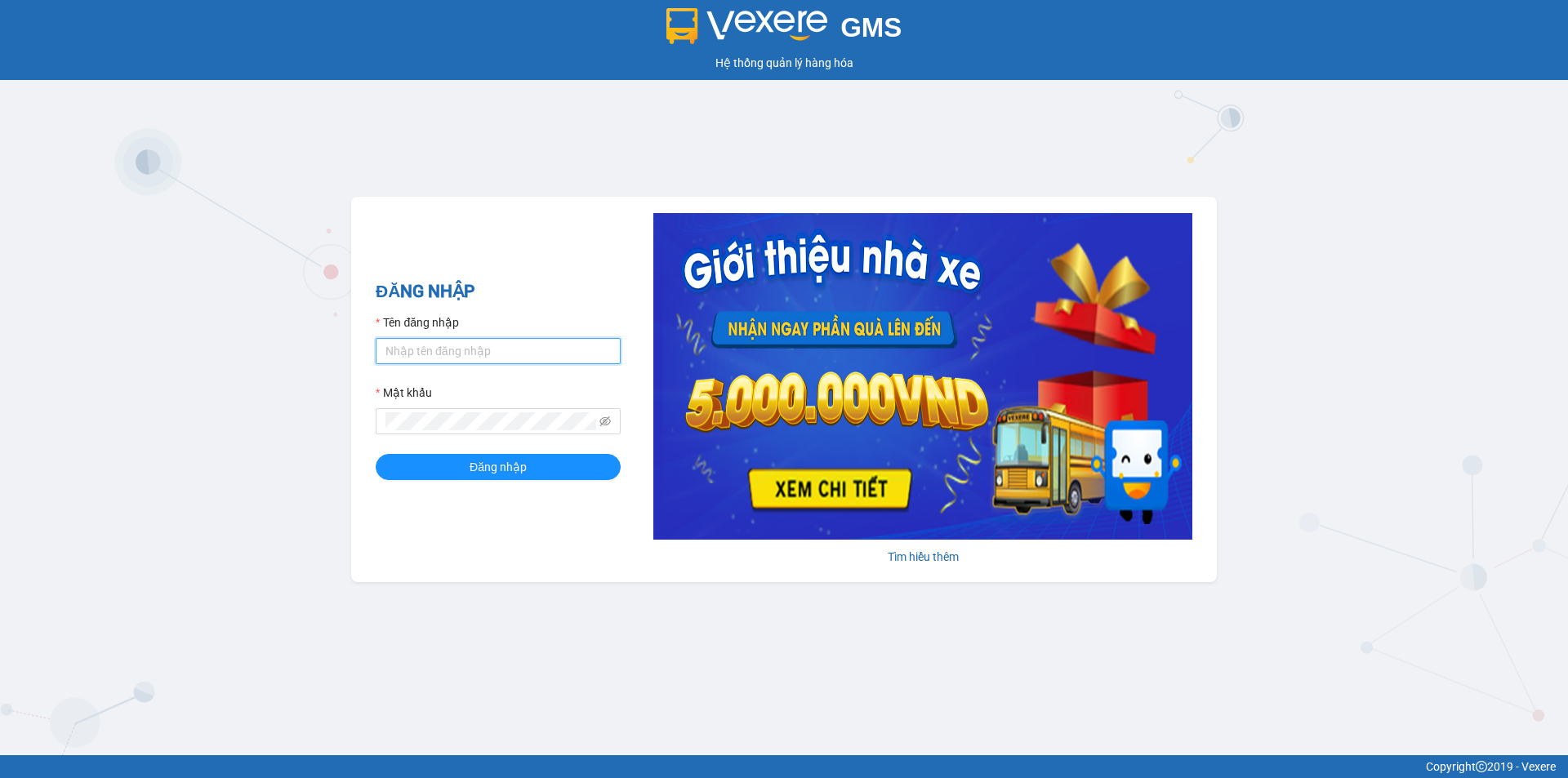
click at [538, 356] on input "Tên đăng nhập" at bounding box center [497, 351] width 245 height 27
type input "hongdiem.ducdat"
click at [460, 410] on span at bounding box center [497, 421] width 245 height 27
click at [375, 454] on button "Đăng nhập" at bounding box center [497, 467] width 245 height 27
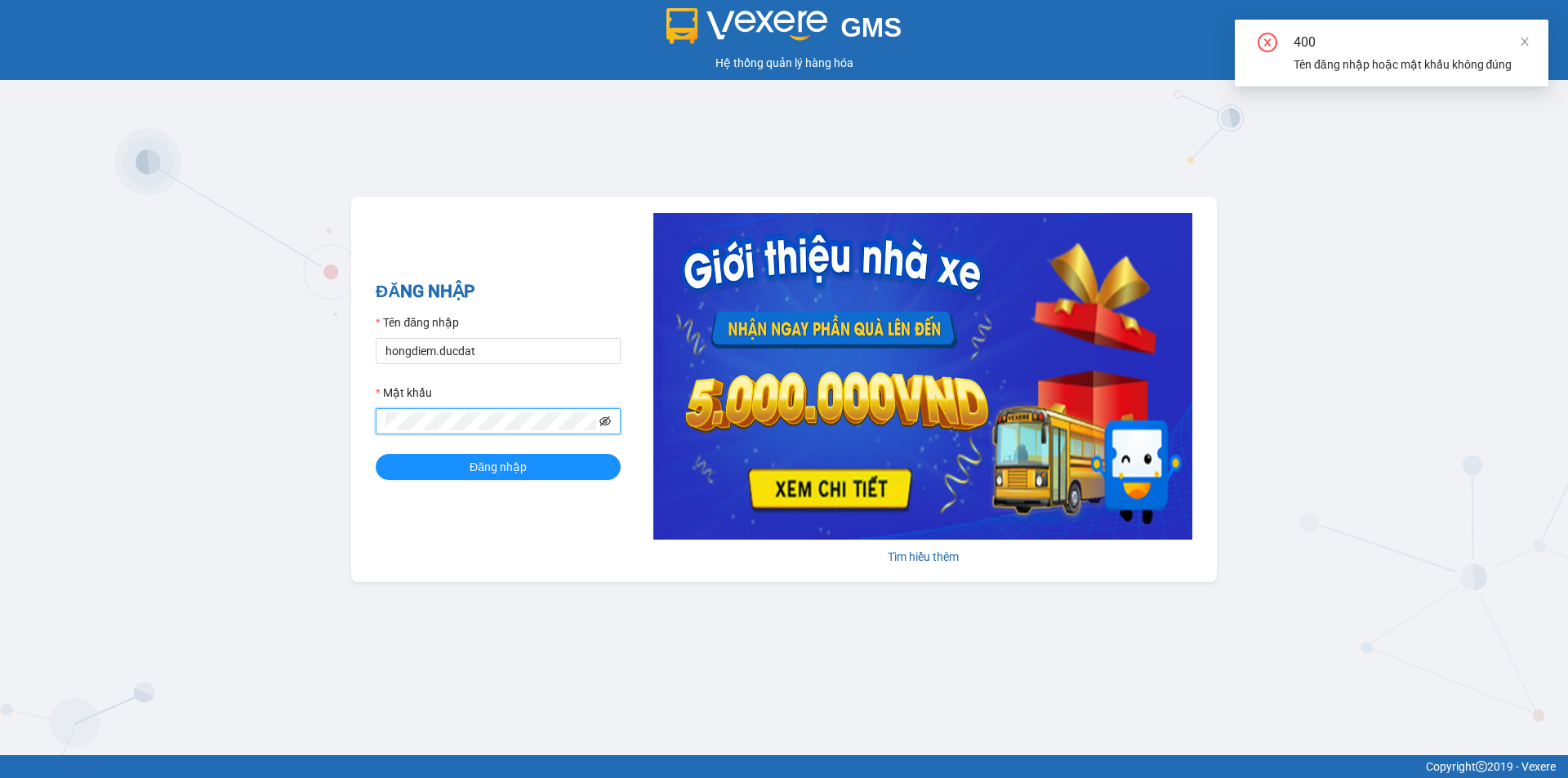
click at [607, 423] on icon "eye-invisible" at bounding box center [606, 421] width 3 height 3
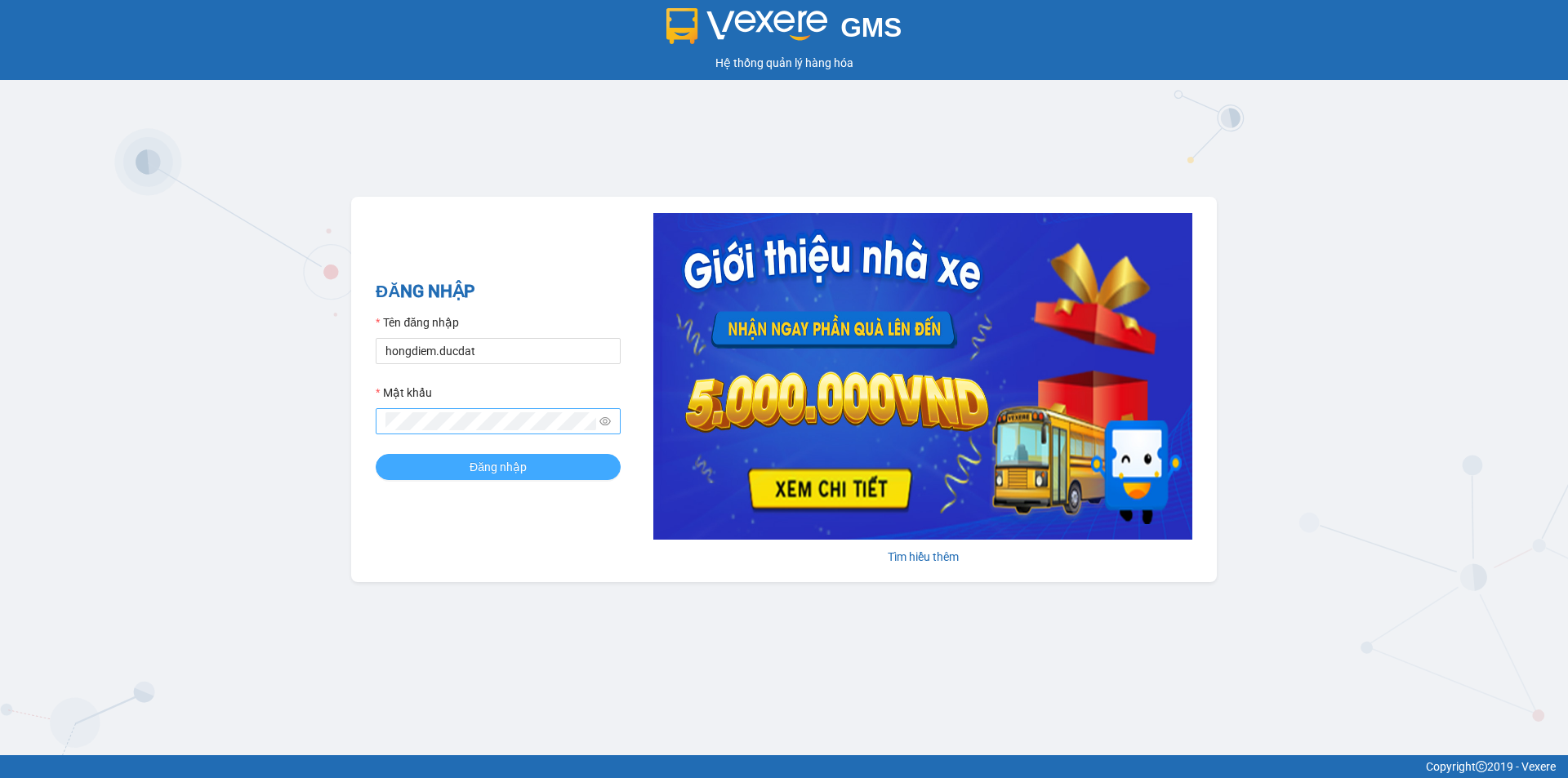
click at [531, 466] on button "Đăng nhập" at bounding box center [497, 467] width 245 height 27
click at [512, 460] on span "Đăng nhập" at bounding box center [498, 467] width 57 height 18
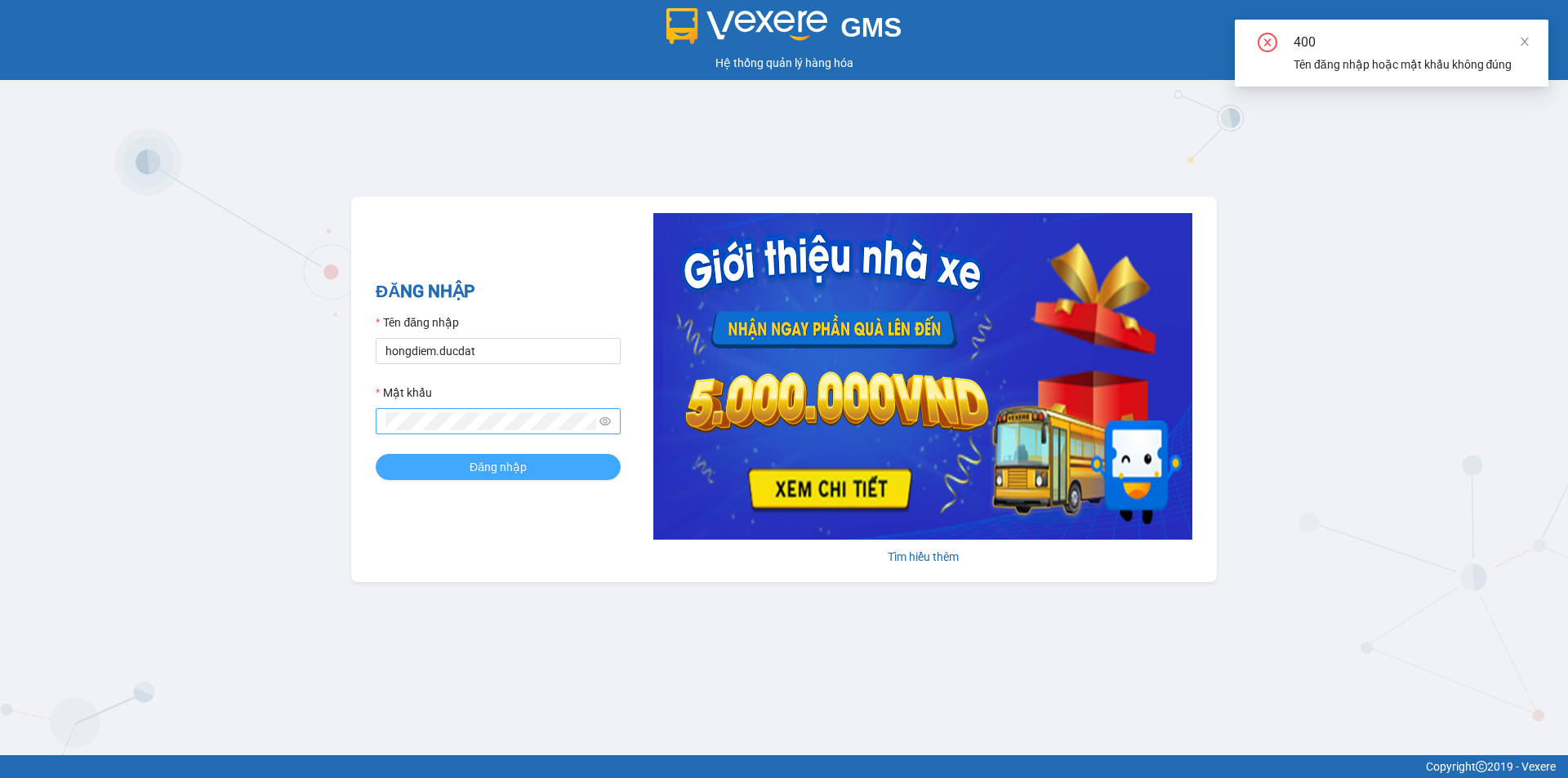
click at [513, 460] on span "Đăng nhập" at bounding box center [498, 467] width 57 height 18
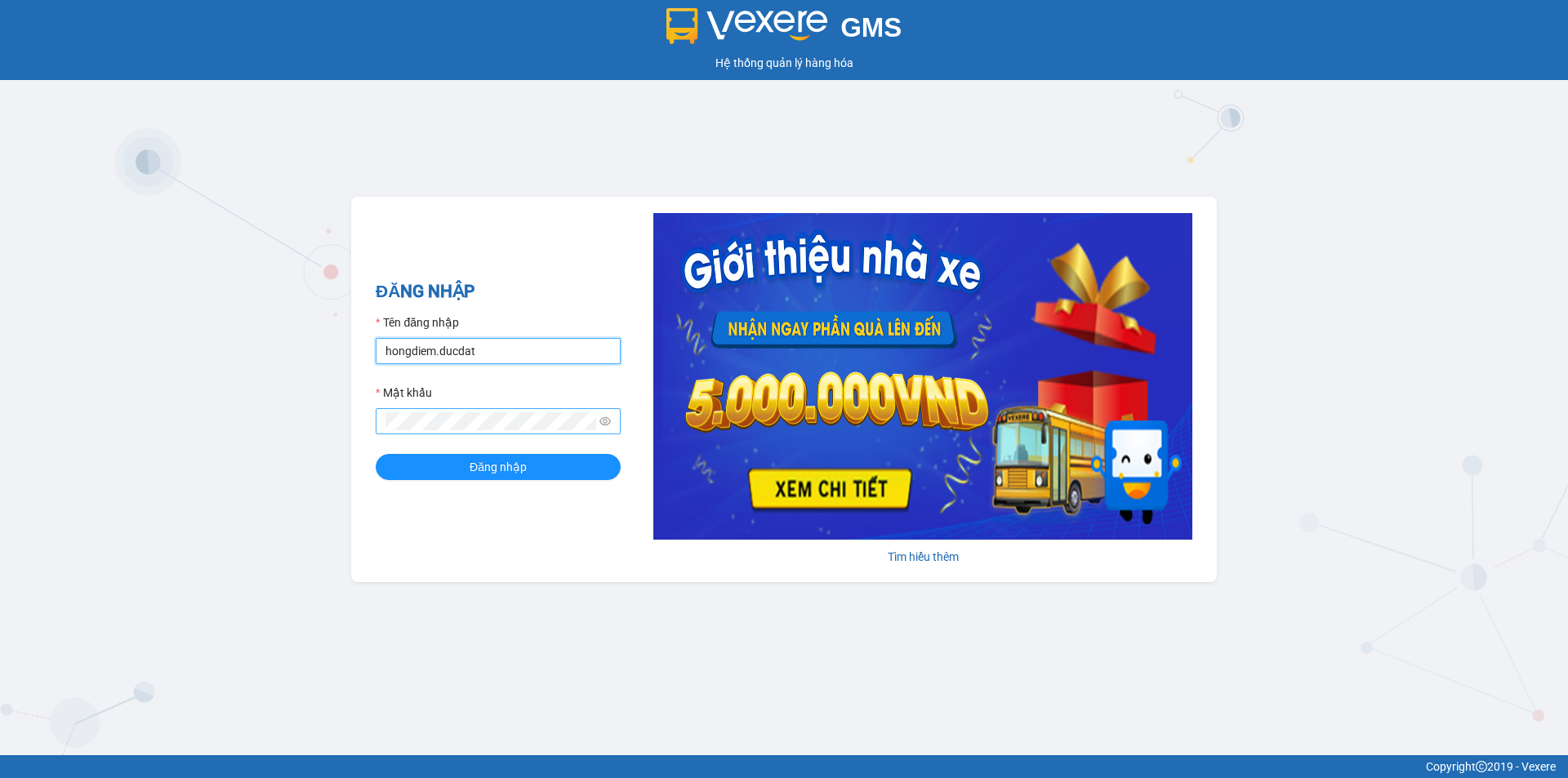
drag, startPoint x: 509, startPoint y: 349, endPoint x: 318, endPoint y: 358, distance: 191.2
click at [319, 358] on div "GMS Hệ thống quản lý hàng hóa ĐĂNG NHẬP Tên đăng nhập hongdiem.ducdat Mật khẩu …" at bounding box center [784, 377] width 1568 height 755
type input "p"
click at [518, 348] on input "Tên đăng nhập" at bounding box center [497, 351] width 245 height 27
type input "hongdiem.ducdat"
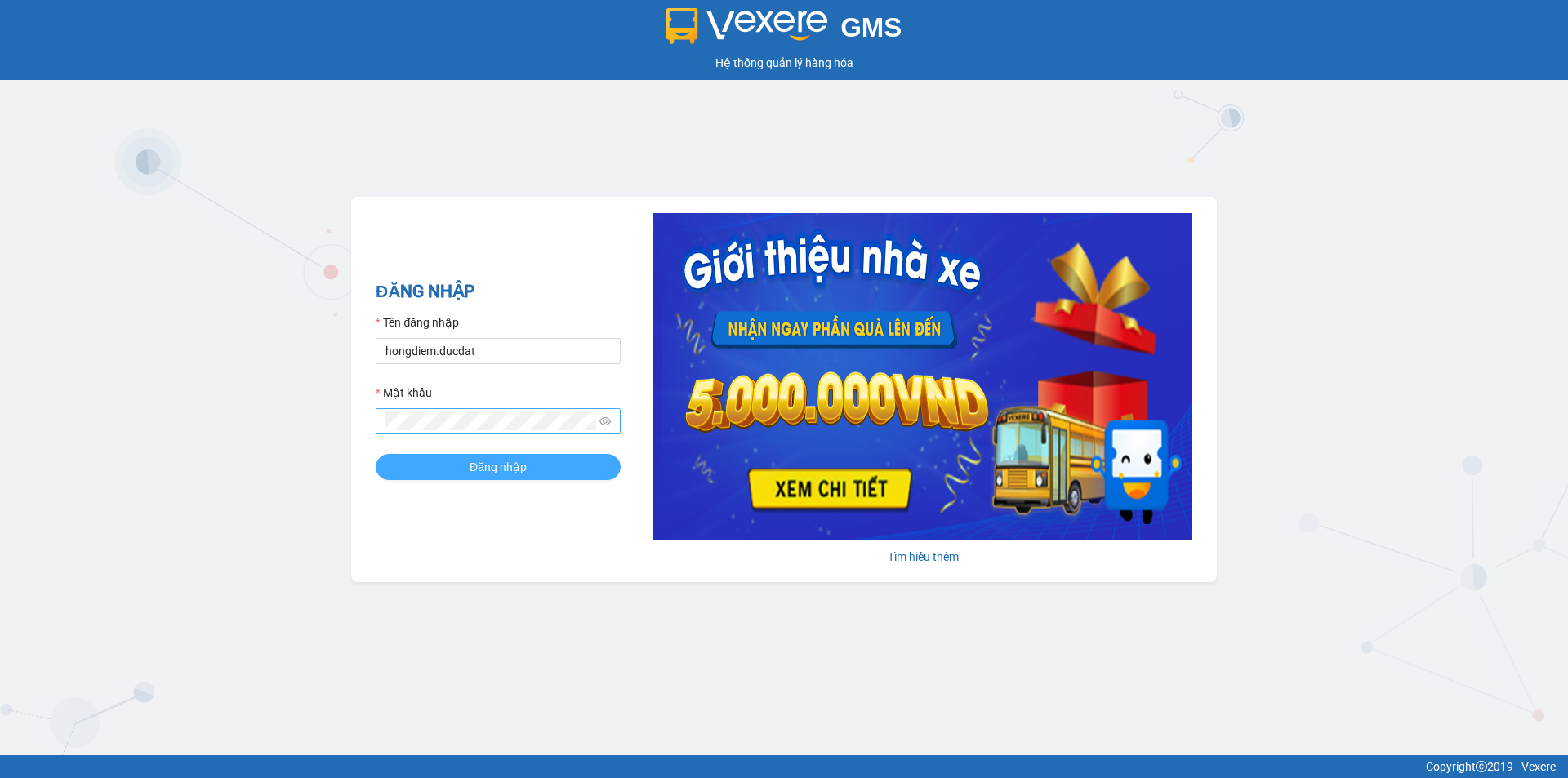
click at [516, 473] on span "Đăng nhập" at bounding box center [498, 467] width 57 height 18
